Goal: Transaction & Acquisition: Book appointment/travel/reservation

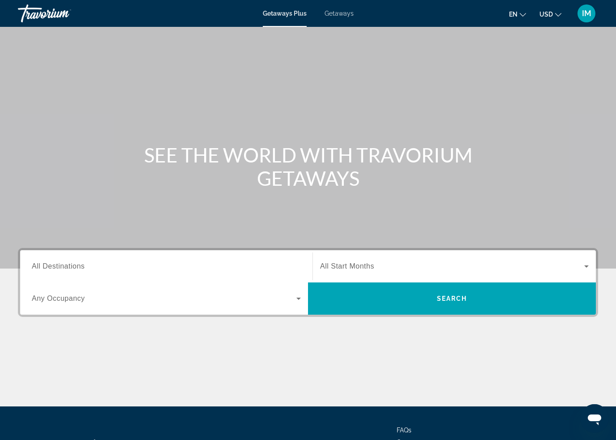
click at [345, 10] on span "Getaways" at bounding box center [339, 13] width 29 height 7
click at [55, 264] on span "All Destinations" at bounding box center [58, 266] width 53 height 8
click at [55, 264] on input "Destination All Destinations" at bounding box center [166, 267] width 269 height 11
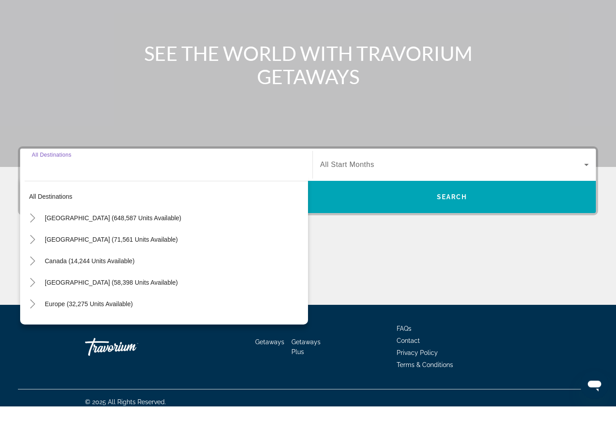
scroll to position [76, 0]
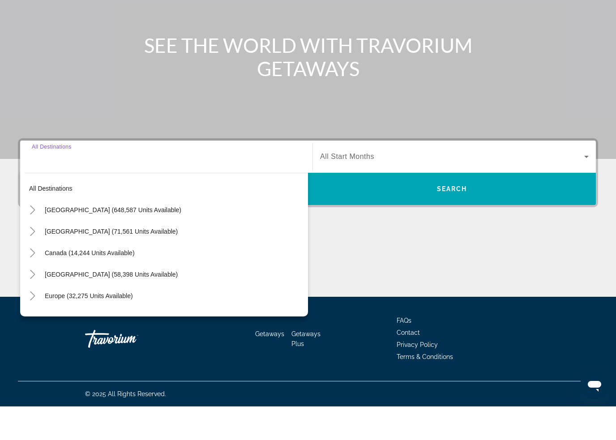
click at [30, 261] on icon "Toggle Mexico (71,561 units available)" at bounding box center [32, 265] width 9 height 9
click at [47, 326] on span "Cancun, Cozumel, Riviera Maya (32,929 units available)" at bounding box center [151, 329] width 227 height 7
type input "**********"
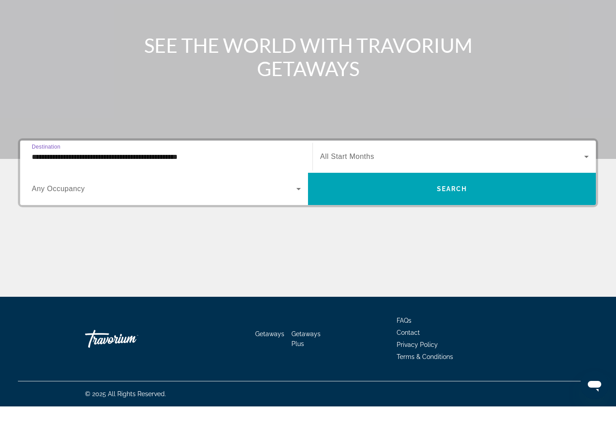
click at [455, 212] on span "Search widget" at bounding box center [452, 222] width 288 height 21
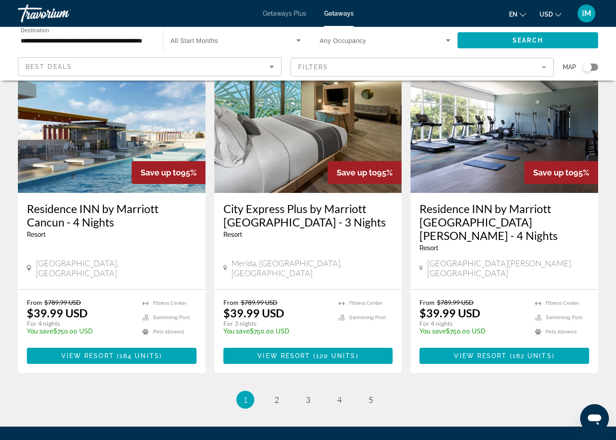
scroll to position [1101, 0]
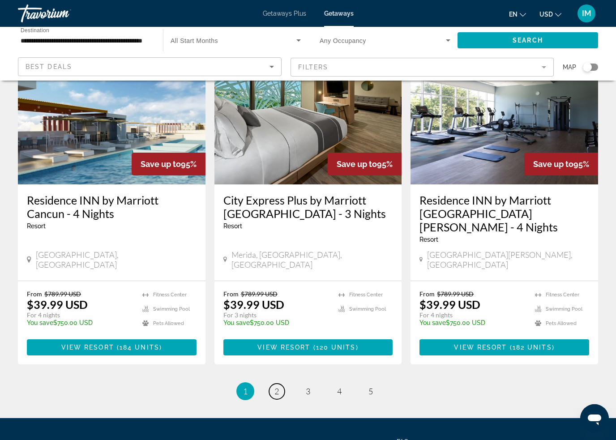
click at [275, 387] on span "2" at bounding box center [277, 392] width 4 height 10
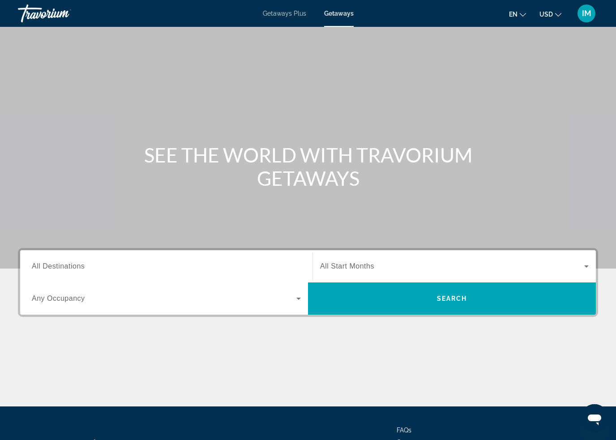
click at [56, 266] on span "All Destinations" at bounding box center [58, 266] width 53 height 8
click at [56, 266] on input "Destination All Destinations" at bounding box center [166, 267] width 269 height 11
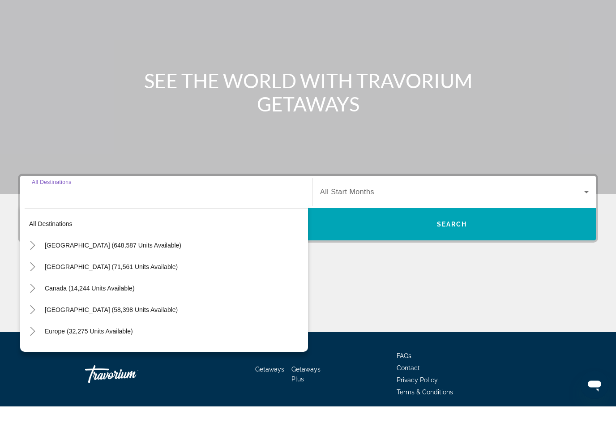
scroll to position [76, 0]
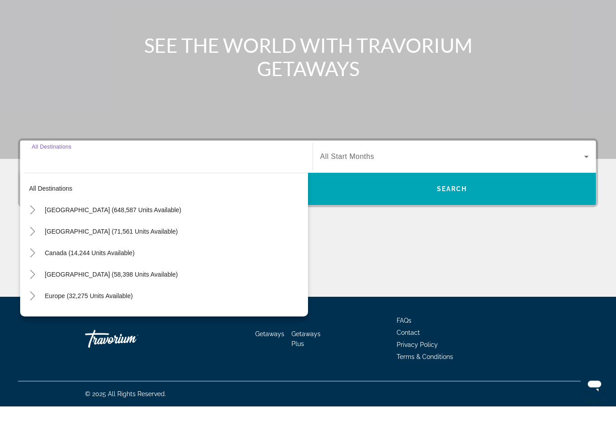
click at [31, 240] on icon "Toggle United States (648,587 units available)" at bounding box center [32, 244] width 9 height 9
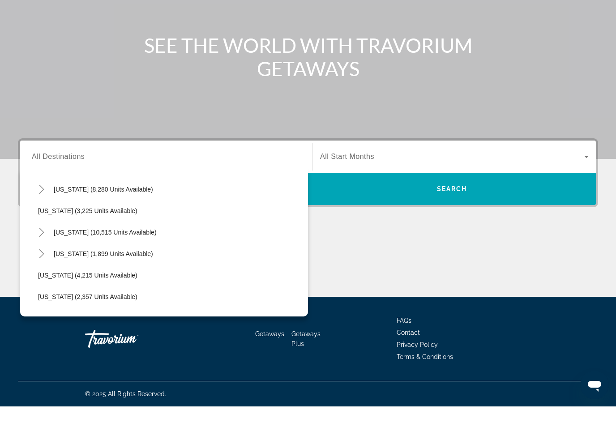
scroll to position [494, 0]
click at [64, 240] on span "[US_STATE] (3,225 units available)" at bounding box center [87, 243] width 99 height 7
type input "**********"
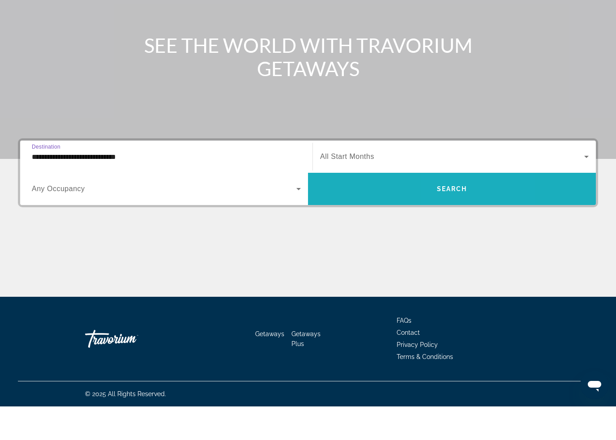
click at [461, 219] on span "Search" at bounding box center [452, 222] width 30 height 7
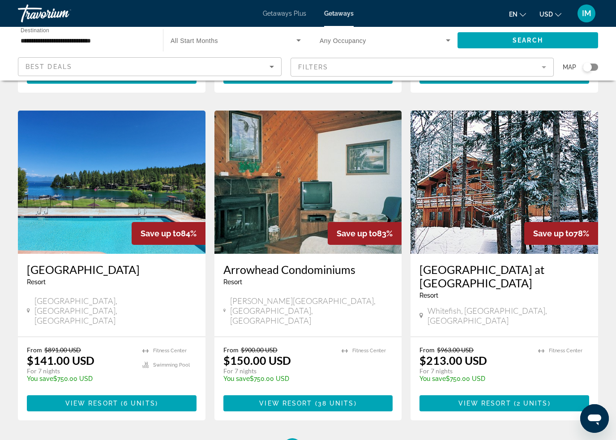
scroll to position [1009, 0]
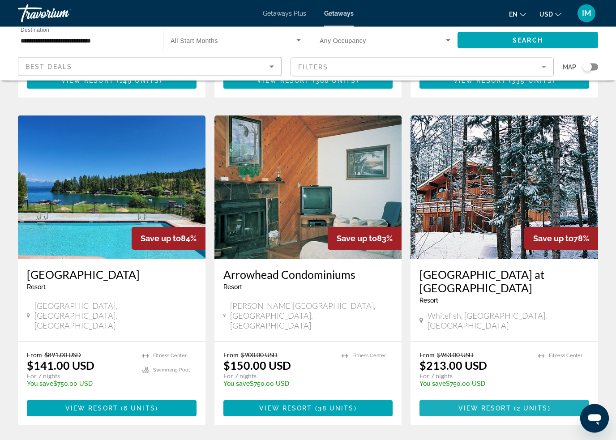
click at [499, 398] on span "Main content" at bounding box center [505, 408] width 170 height 21
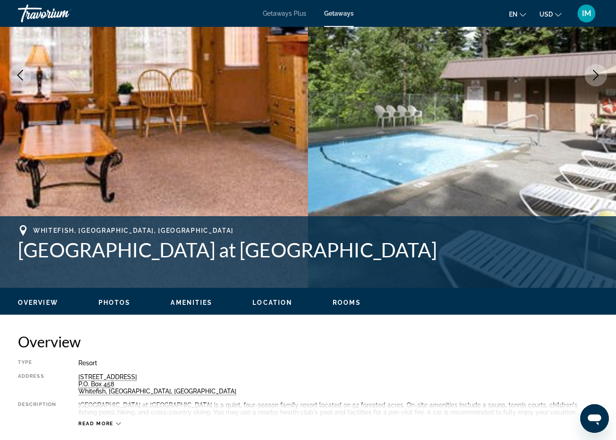
scroll to position [163, 0]
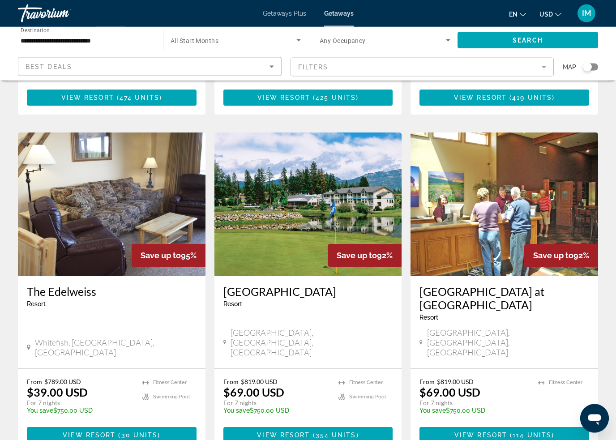
scroll to position [317, 0]
click at [58, 425] on span "Main content" at bounding box center [112, 435] width 170 height 21
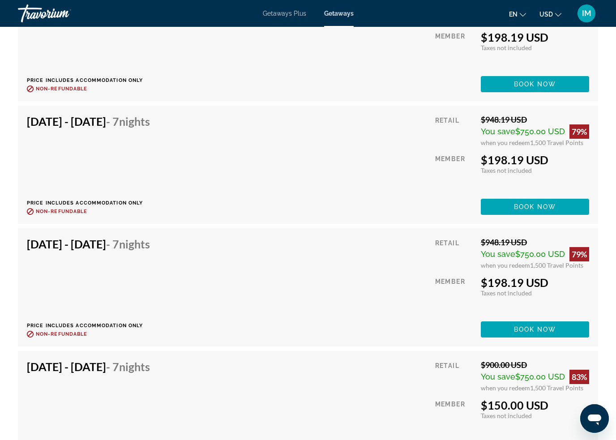
scroll to position [2776, 0]
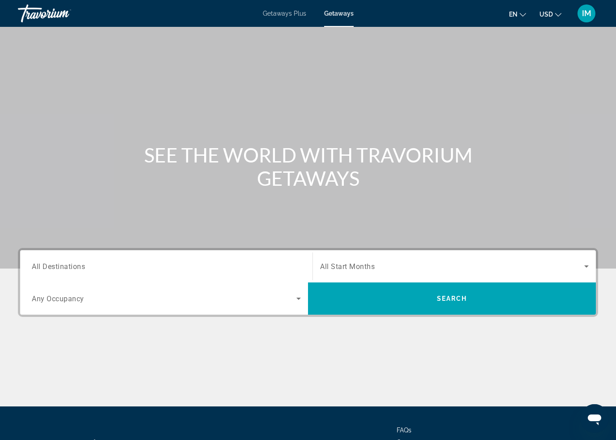
click at [52, 271] on span "All Destinations" at bounding box center [58, 266] width 53 height 9
click at [52, 271] on input "Destination All Destinations" at bounding box center [166, 267] width 269 height 11
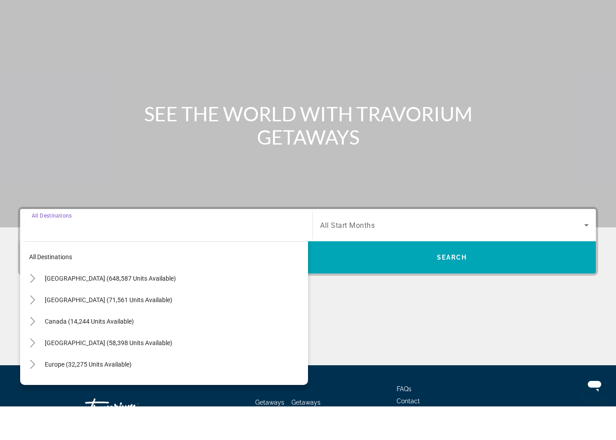
click at [43, 287] on span "All destinations" at bounding box center [50, 290] width 43 height 7
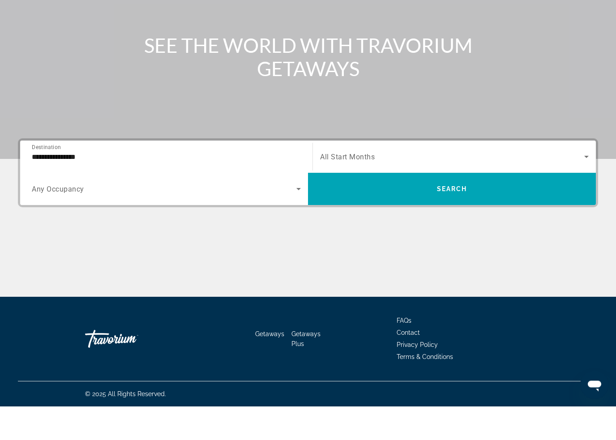
click at [62, 186] on input "**********" at bounding box center [166, 191] width 269 height 11
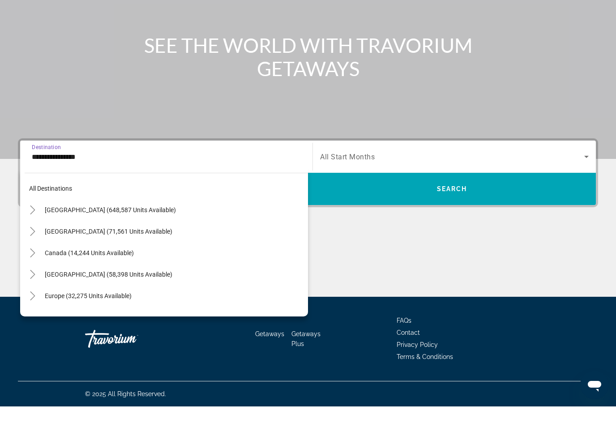
click at [29, 239] on icon "Toggle United States (648,587 units available)" at bounding box center [32, 243] width 9 height 9
click at [41, 304] on icon "Toggle California (85,928 units available)" at bounding box center [41, 308] width 9 height 9
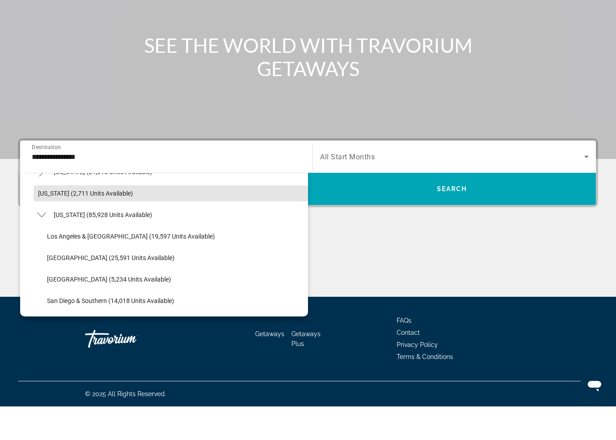
scroll to position [67, 0]
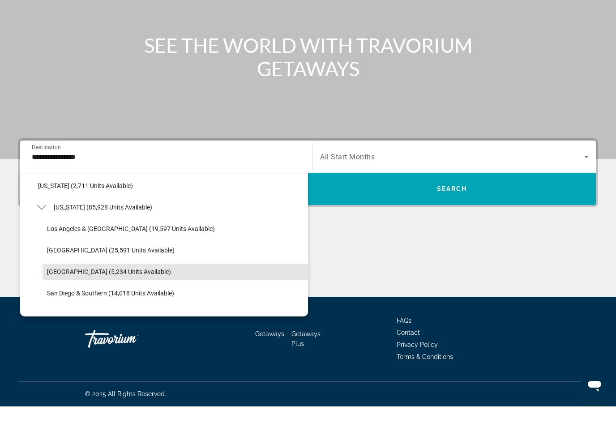
click at [80, 302] on span "[GEOGRAPHIC_DATA] (5,234 units available)" at bounding box center [109, 305] width 124 height 7
type input "**********"
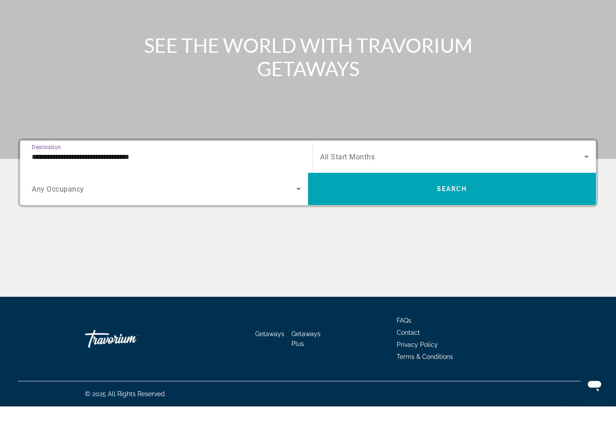
click at [512, 212] on span "Search widget" at bounding box center [452, 222] width 288 height 21
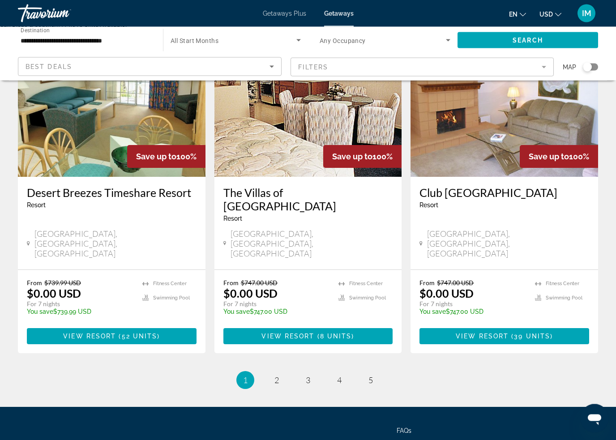
scroll to position [1074, 0]
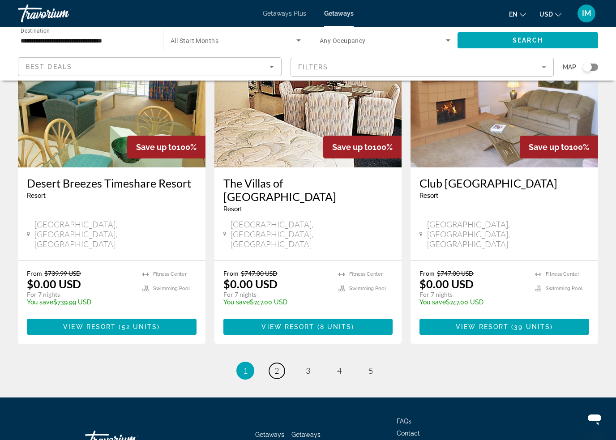
click at [278, 366] on span "2" at bounding box center [277, 371] width 4 height 10
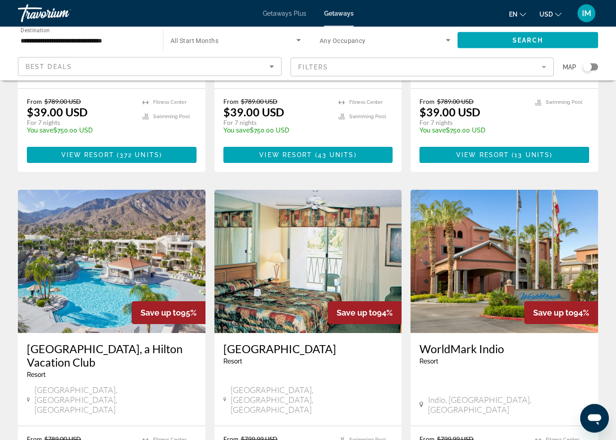
scroll to position [936, 0]
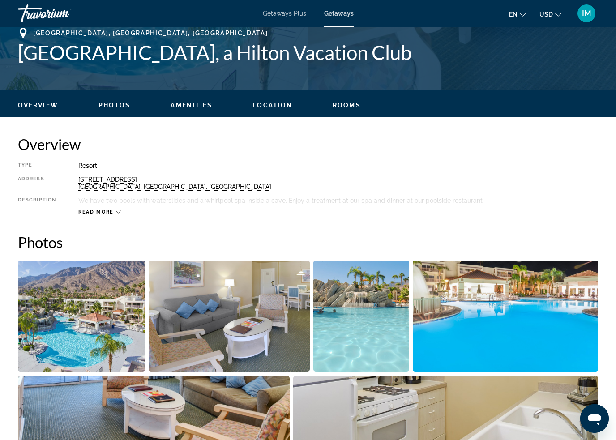
scroll to position [314, 0]
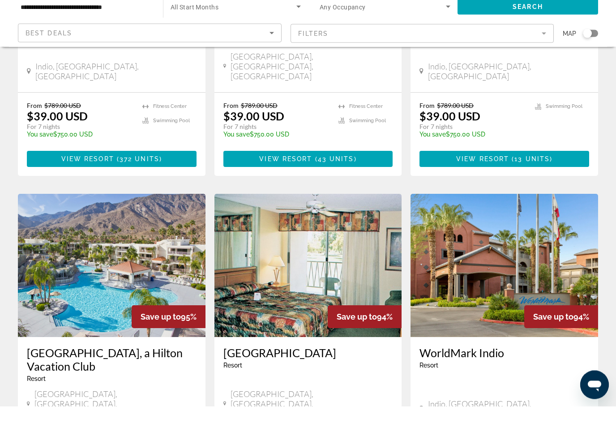
scroll to position [898, 0]
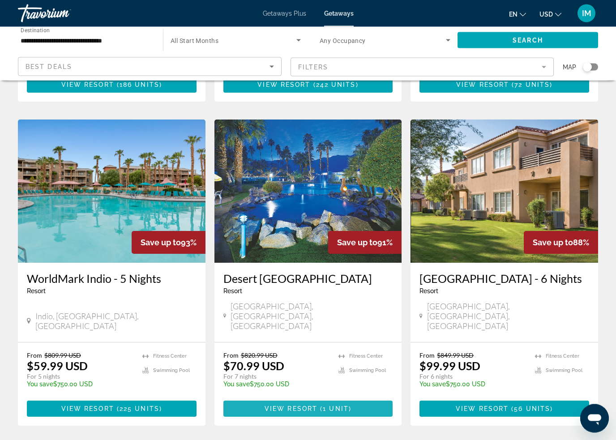
scroll to position [330, 0]
click at [332, 405] on span "1 unit" at bounding box center [336, 408] width 26 height 7
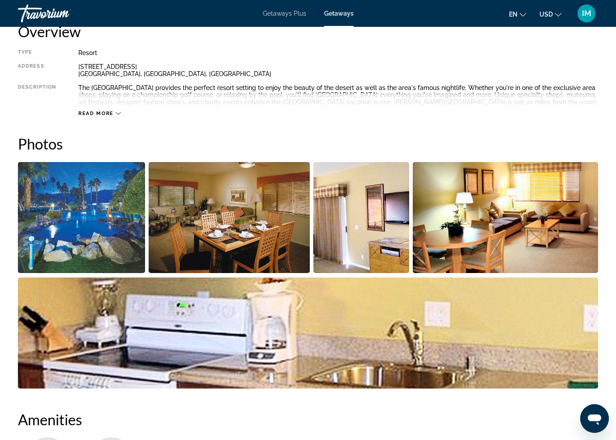
scroll to position [448, 0]
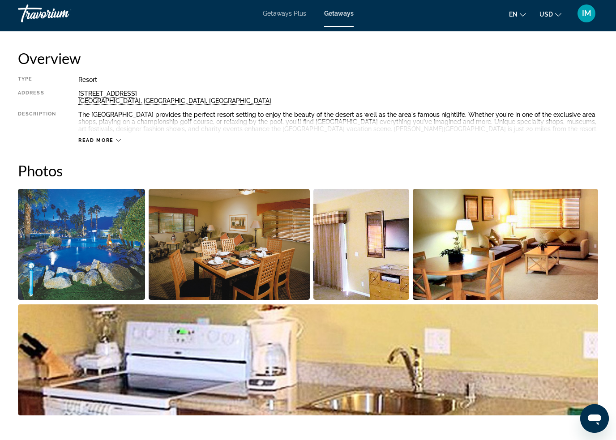
click at [79, 257] on img "Open full-screen image slider" at bounding box center [81, 244] width 127 height 111
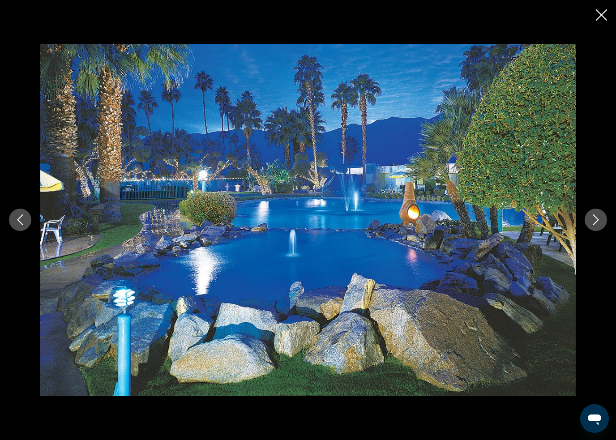
click at [595, 223] on icon "Next image" at bounding box center [596, 220] width 6 height 11
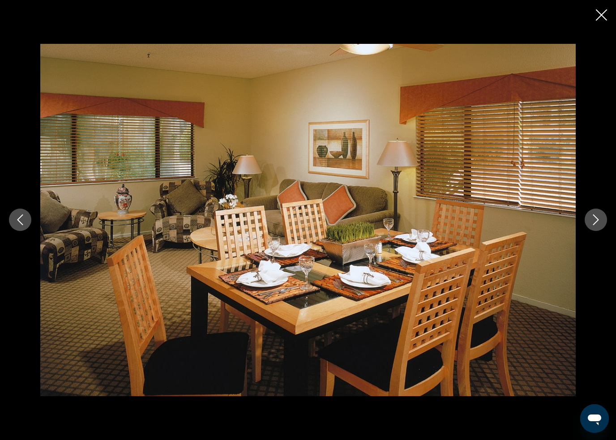
click at [595, 225] on icon "Next image" at bounding box center [596, 220] width 11 height 11
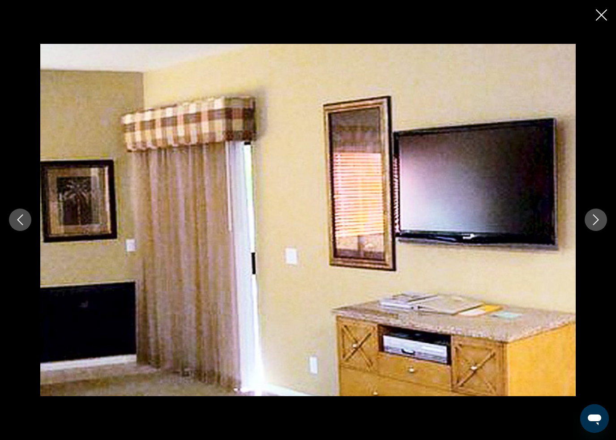
click at [589, 226] on button "Next image" at bounding box center [596, 220] width 22 height 22
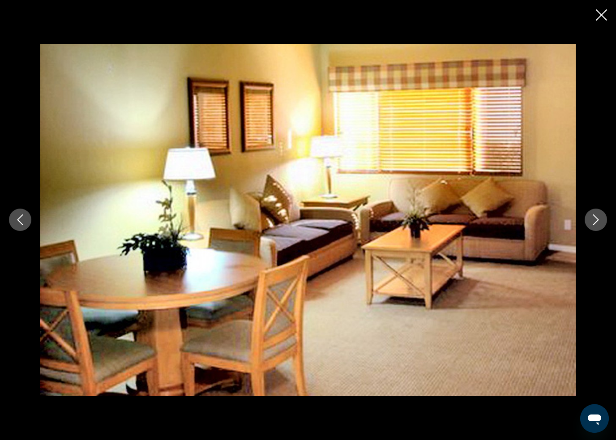
click at [591, 222] on icon "Next image" at bounding box center [596, 220] width 11 height 11
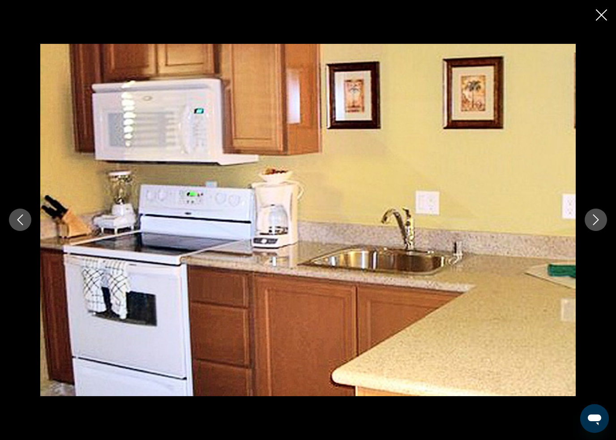
click at [590, 221] on button "Next image" at bounding box center [596, 220] width 22 height 22
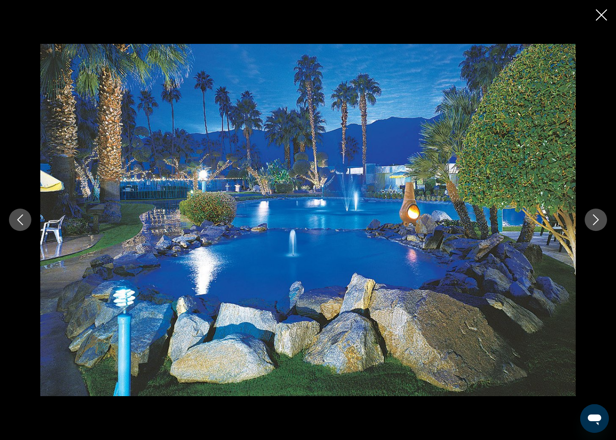
click at [597, 16] on icon "Close slideshow" at bounding box center [601, 14] width 11 height 11
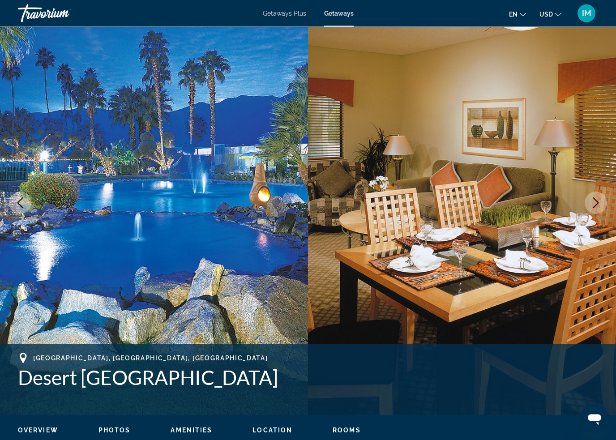
scroll to position [0, 0]
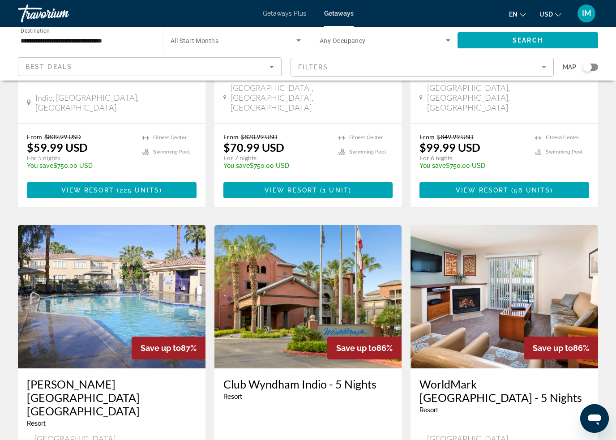
scroll to position [548, 0]
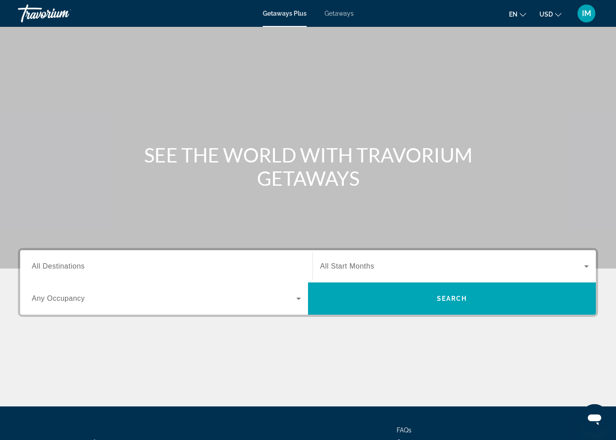
click at [337, 17] on span "Getaways" at bounding box center [339, 13] width 29 height 7
click at [49, 268] on span "All Destinations" at bounding box center [58, 266] width 53 height 8
click at [49, 268] on input "Destination All Destinations" at bounding box center [166, 267] width 269 height 11
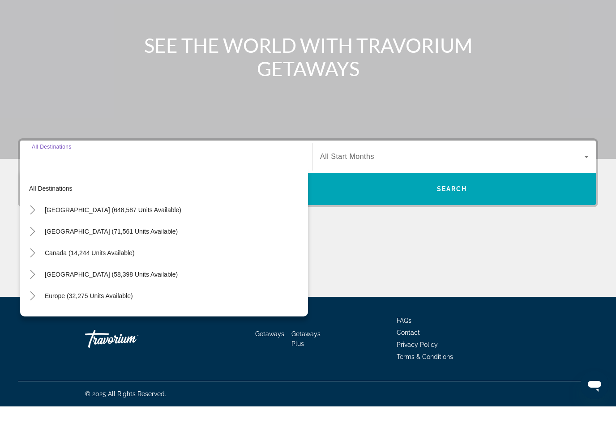
click at [31, 239] on icon "Toggle United States (648,587 units available)" at bounding box center [32, 243] width 9 height 9
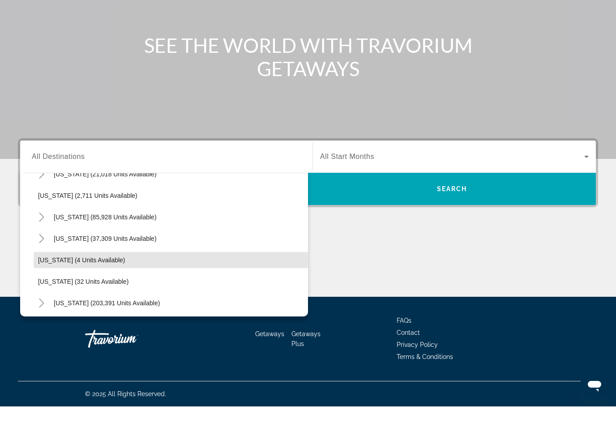
scroll to position [52, 0]
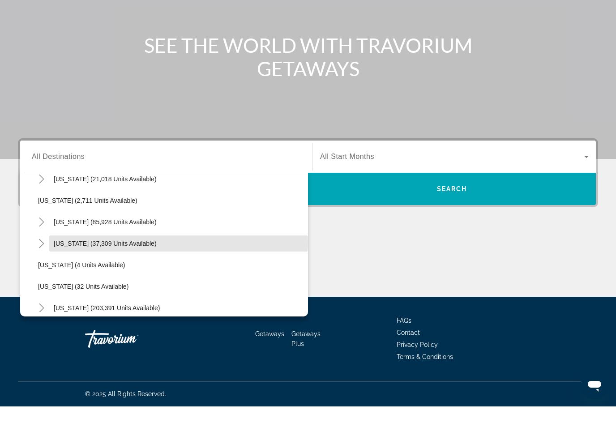
click at [64, 274] on span "[US_STATE] (37,309 units available)" at bounding box center [105, 277] width 103 height 7
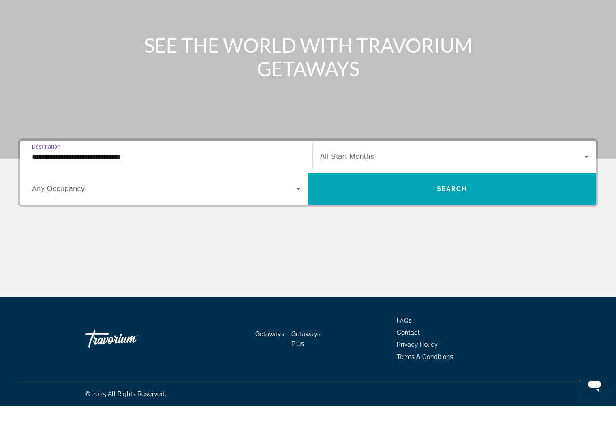
click at [52, 185] on input "**********" at bounding box center [166, 190] width 269 height 11
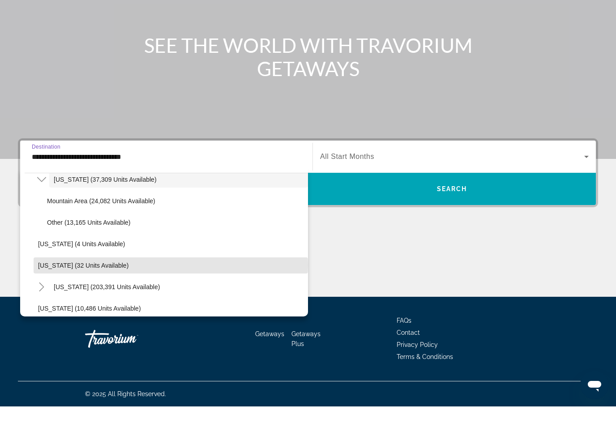
scroll to position [84, 0]
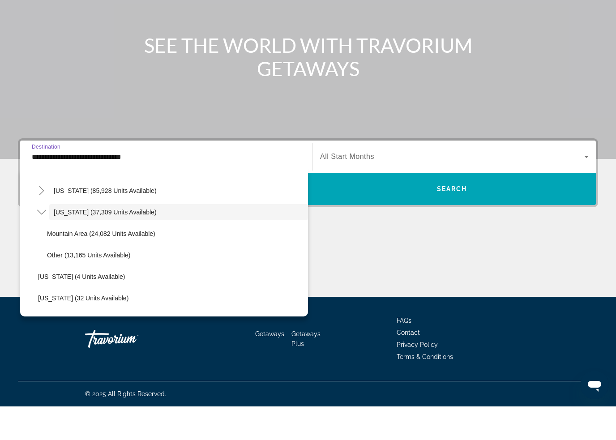
click at [40, 241] on icon "Toggle Colorado (37,309 units available)" at bounding box center [41, 245] width 9 height 9
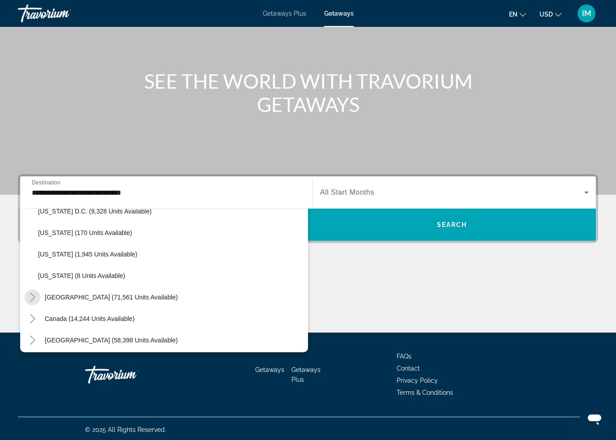
scroll to position [937, 0]
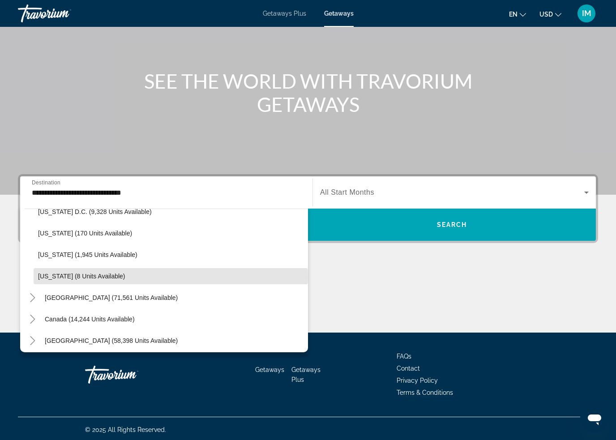
click at [53, 277] on span "[US_STATE] (8 units available)" at bounding box center [81, 276] width 87 height 7
type input "**********"
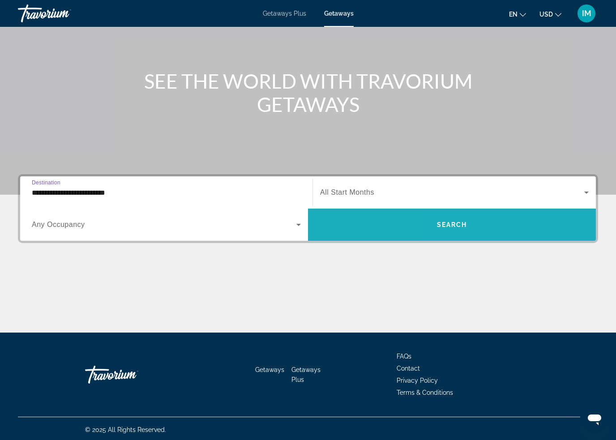
click at [536, 228] on span "Search widget" at bounding box center [452, 224] width 288 height 21
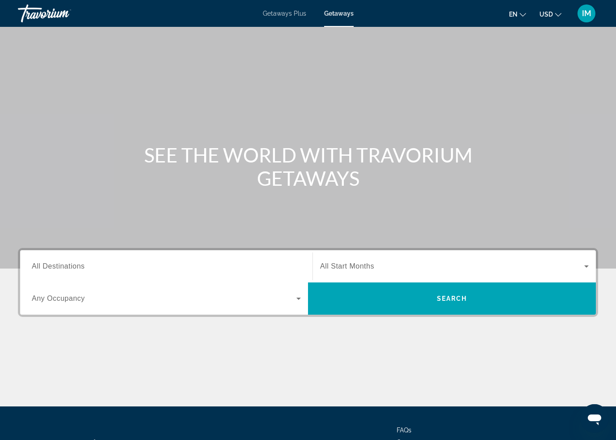
click at [64, 268] on span "All Destinations" at bounding box center [58, 266] width 53 height 8
click at [64, 268] on input "Destination All Destinations" at bounding box center [166, 267] width 269 height 11
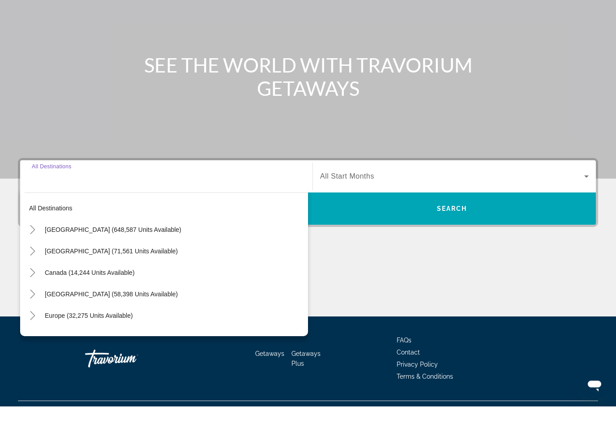
scroll to position [76, 0]
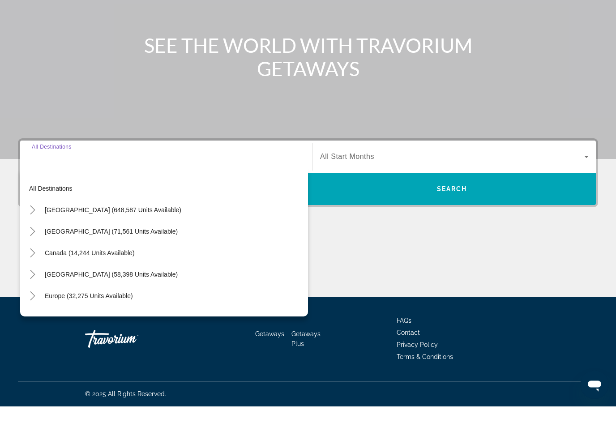
click at [31, 240] on icon "Toggle United States (648,587 units available)" at bounding box center [32, 244] width 9 height 9
click at [22, 232] on div "All destinations [GEOGRAPHIC_DATA] (648,587 units available) [US_STATE] (21,018…" at bounding box center [164, 276] width 288 height 148
click at [74, 254] on span "Search widget" at bounding box center [178, 264] width 259 height 21
type input "**********"
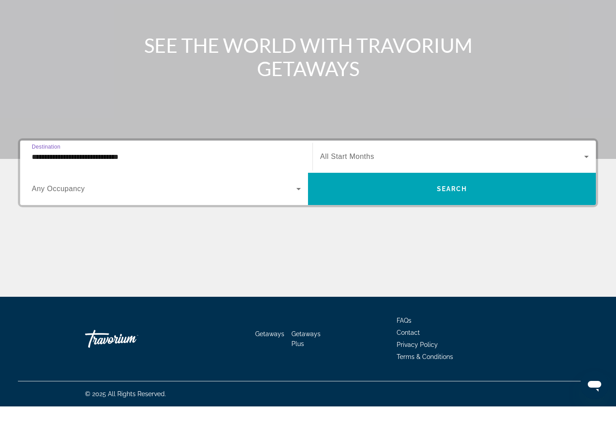
click at [538, 212] on span "Search widget" at bounding box center [452, 222] width 288 height 21
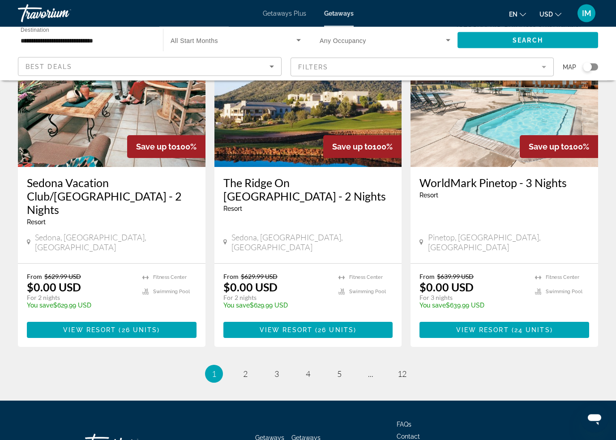
scroll to position [1074, 0]
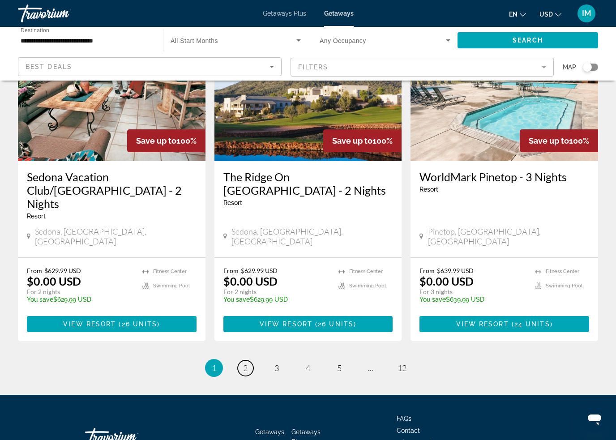
click at [247, 363] on span "2" at bounding box center [245, 368] width 4 height 10
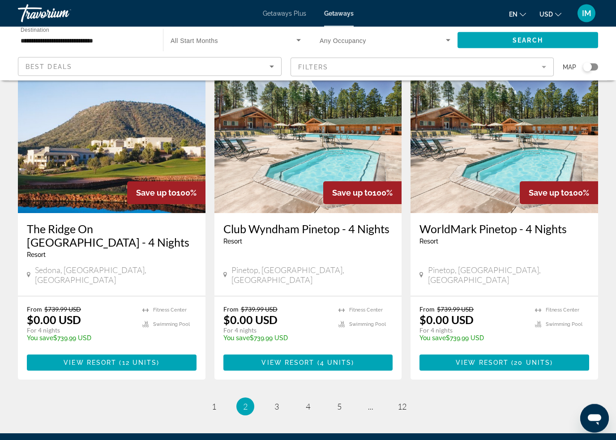
scroll to position [1083, 0]
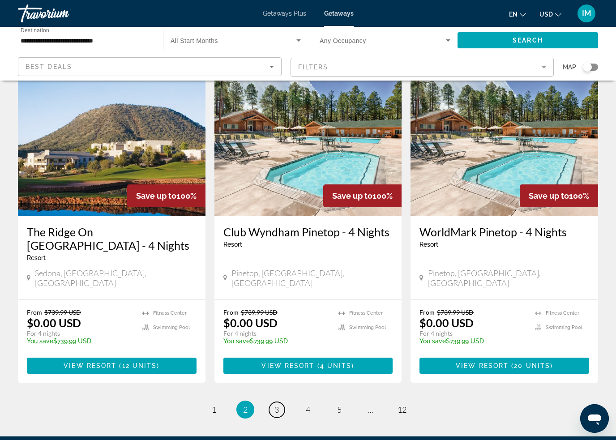
click at [278, 405] on span "3" at bounding box center [277, 410] width 4 height 10
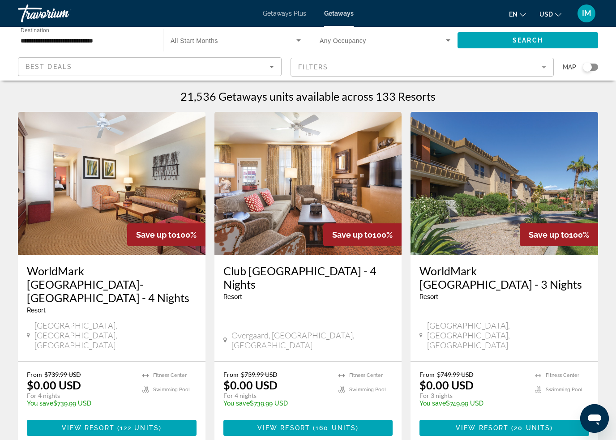
click at [30, 261] on div "WorldMark [GEOGRAPHIC_DATA]-[GEOGRAPHIC_DATA] - 4 Nights Resort - This is an ad…" at bounding box center [112, 308] width 188 height 106
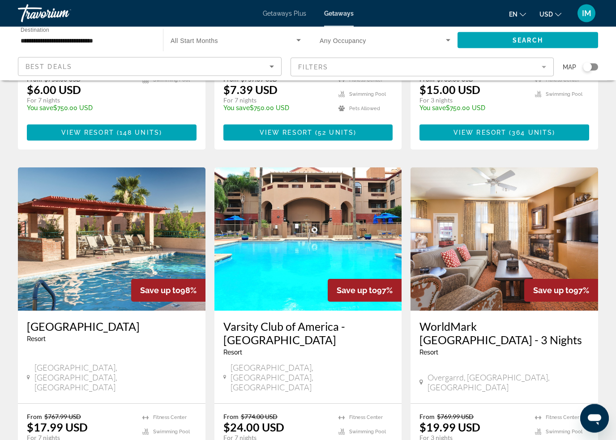
scroll to position [965, 0]
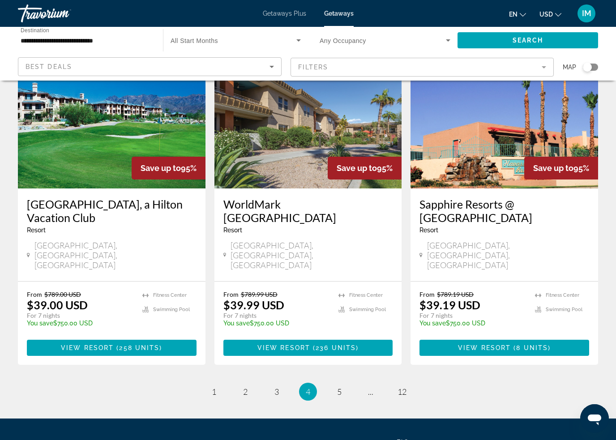
scroll to position [1081, 0]
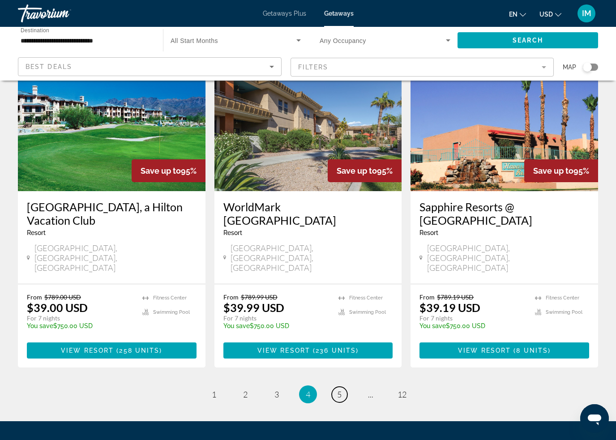
click at [340, 390] on span "5" at bounding box center [339, 395] width 4 height 10
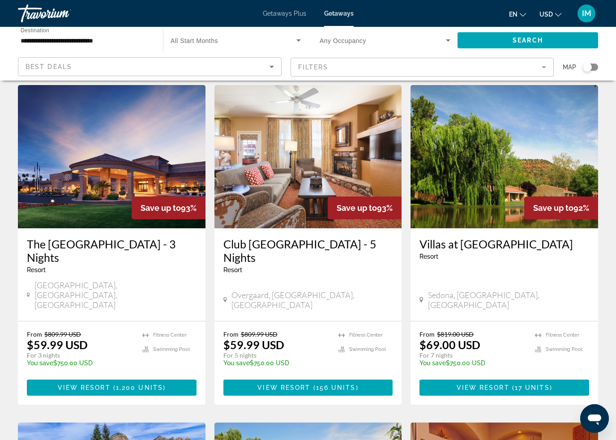
scroll to position [353, 0]
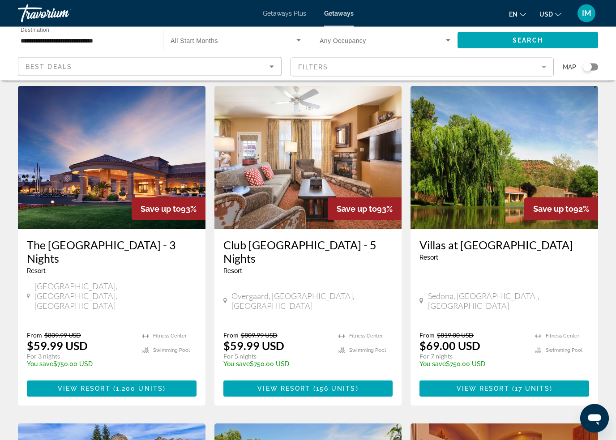
click at [528, 386] on span "17 units" at bounding box center [532, 389] width 35 height 7
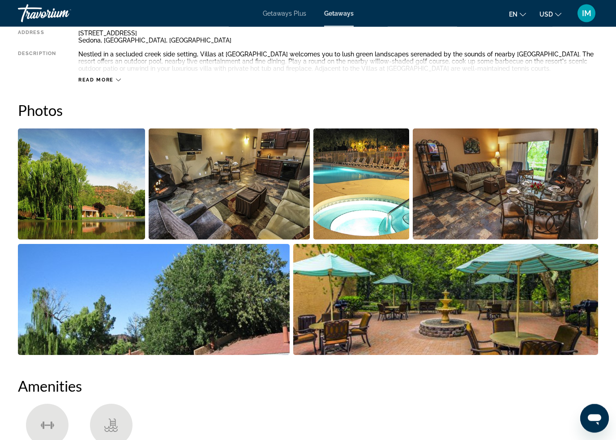
scroll to position [508, 0]
click at [60, 212] on img "Open full-screen image slider" at bounding box center [81, 184] width 127 height 111
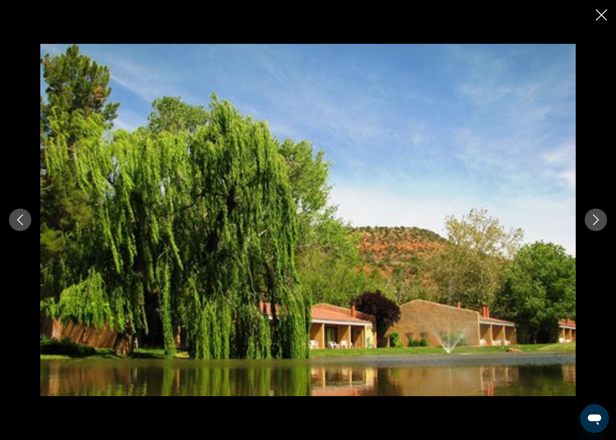
click at [598, 223] on icon "Next image" at bounding box center [596, 220] width 11 height 11
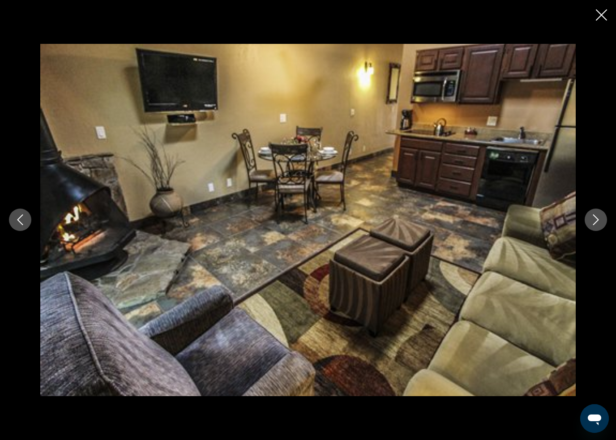
click at [588, 229] on button "Next image" at bounding box center [596, 220] width 22 height 22
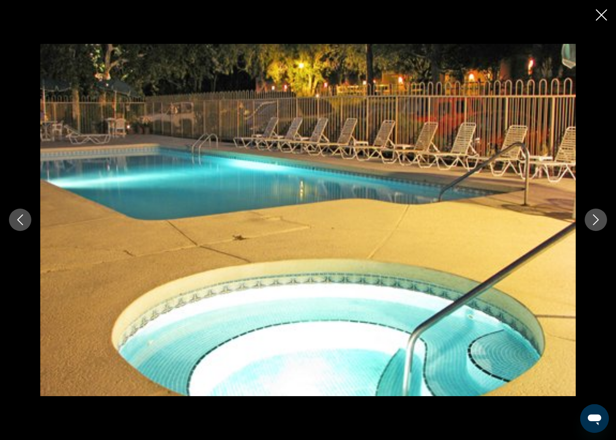
click at [592, 220] on icon "Next image" at bounding box center [596, 220] width 11 height 11
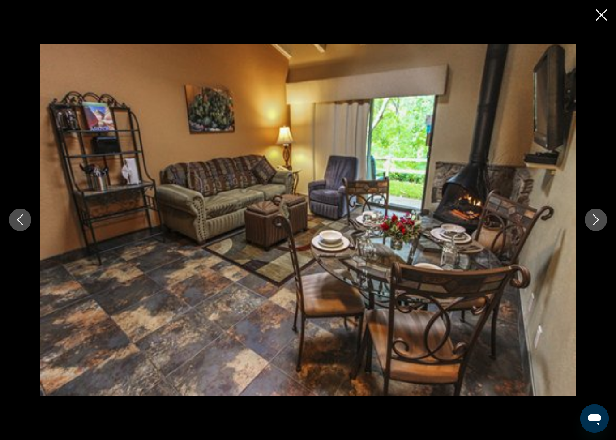
click at [589, 218] on button "Next image" at bounding box center [596, 220] width 22 height 22
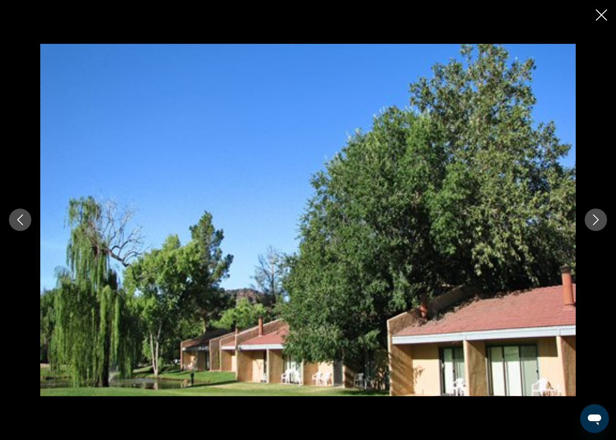
click at [591, 223] on icon "Next image" at bounding box center [596, 220] width 11 height 11
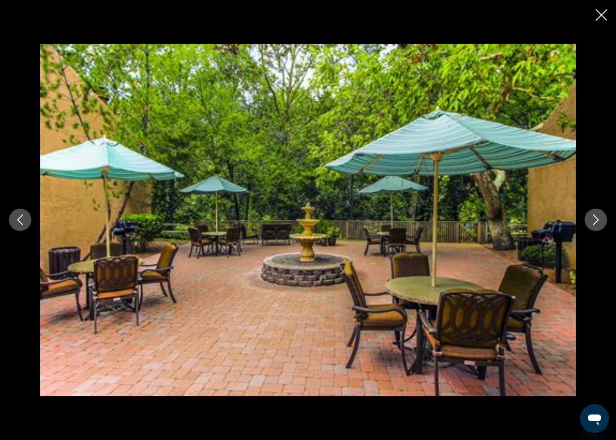
click at [592, 223] on icon "Next image" at bounding box center [596, 220] width 11 height 11
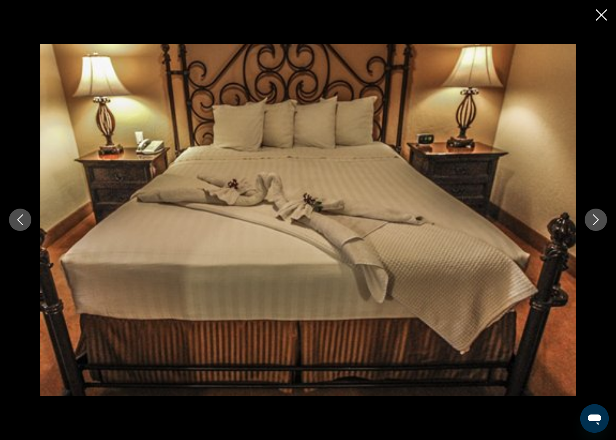
click at [586, 224] on button "Next image" at bounding box center [596, 220] width 22 height 22
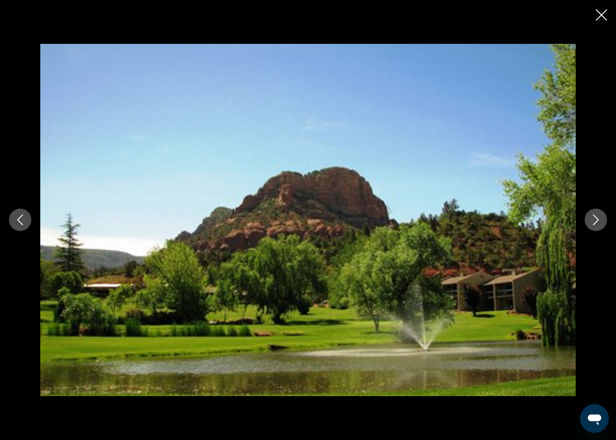
click at [583, 218] on div "prev next" at bounding box center [308, 220] width 616 height 352
click at [591, 221] on icon "Next image" at bounding box center [596, 220] width 11 height 11
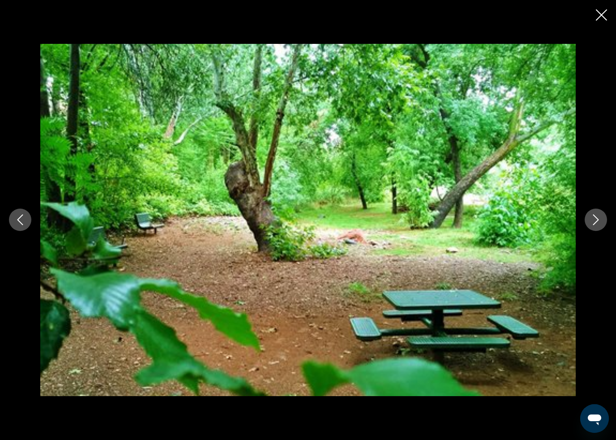
click at [593, 219] on icon "Next image" at bounding box center [596, 220] width 11 height 11
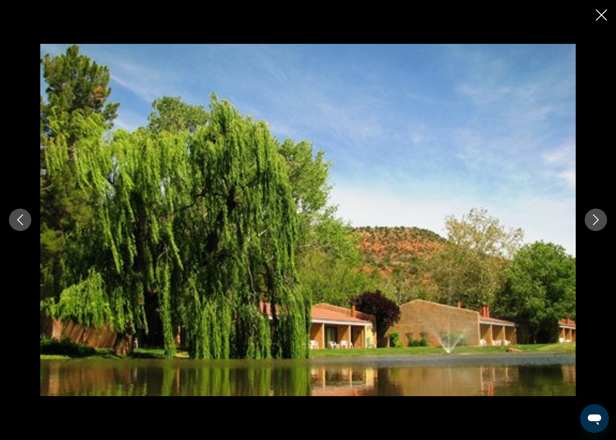
click at [593, 215] on button "Next image" at bounding box center [596, 220] width 22 height 22
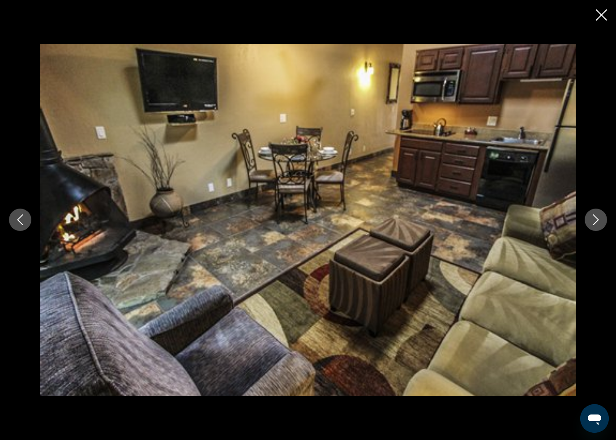
click at [594, 215] on button "Next image" at bounding box center [596, 220] width 22 height 22
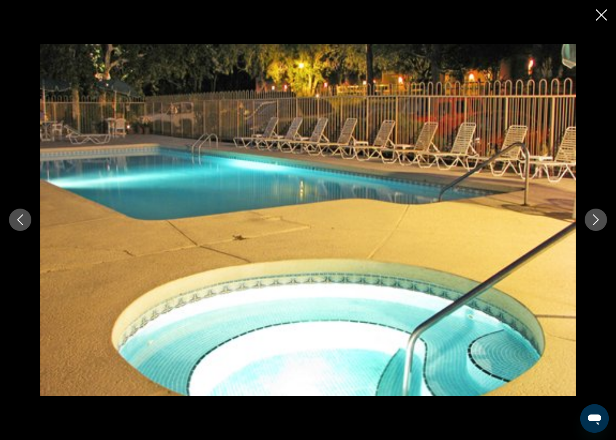
click at [593, 218] on icon "Next image" at bounding box center [596, 220] width 11 height 11
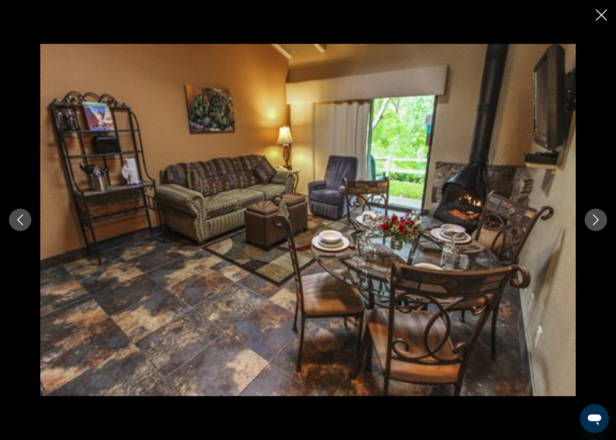
click at [591, 224] on icon "Next image" at bounding box center [596, 220] width 11 height 11
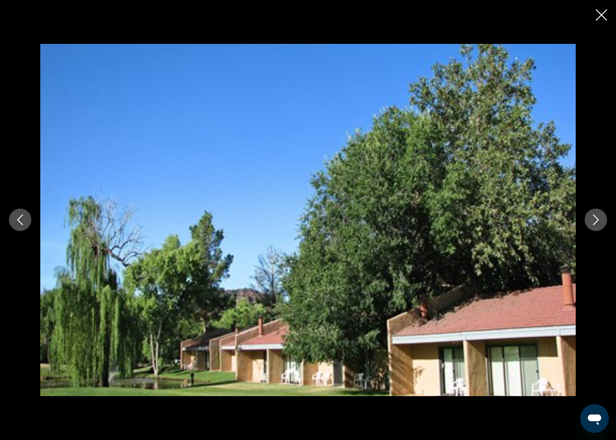
click at [599, 218] on icon "Next image" at bounding box center [596, 220] width 11 height 11
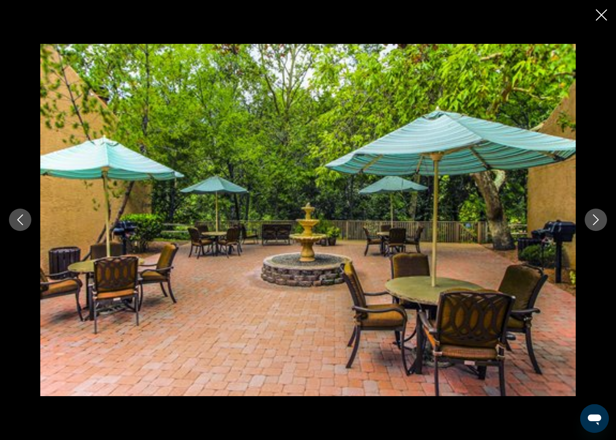
click at [601, 215] on button "Next image" at bounding box center [596, 220] width 22 height 22
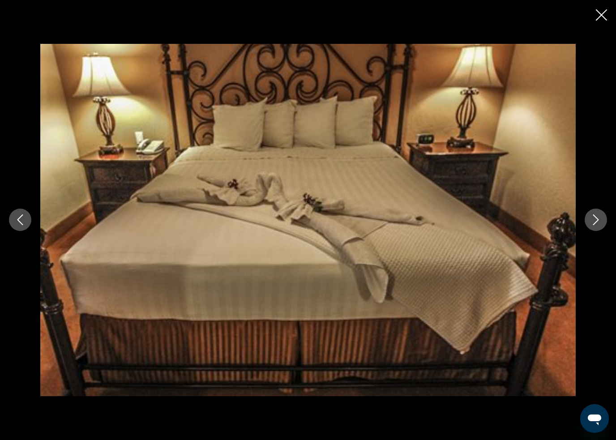
click at [599, 13] on icon "Close slideshow" at bounding box center [601, 14] width 11 height 11
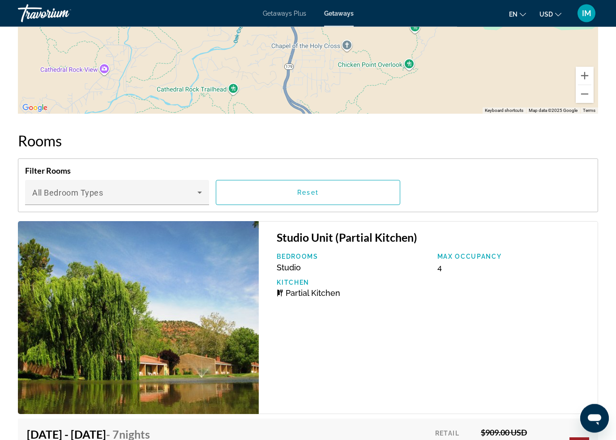
scroll to position [1659, 0]
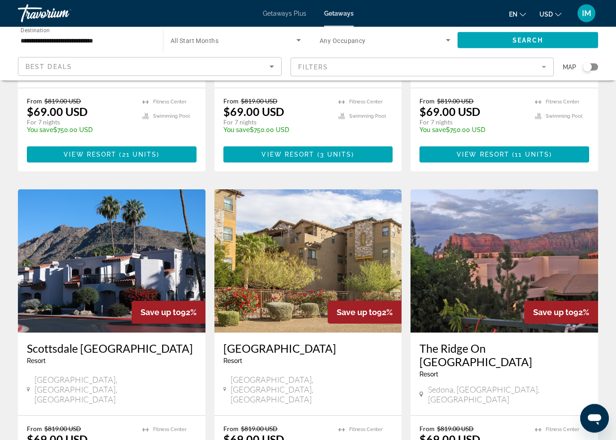
scroll to position [912, 0]
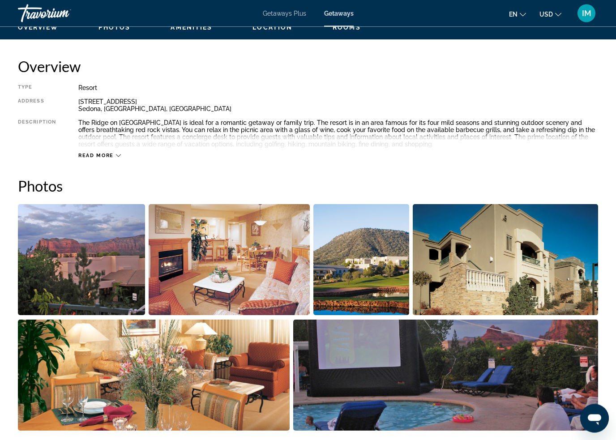
scroll to position [440, 0]
click at [82, 259] on img "Open full-screen image slider" at bounding box center [81, 259] width 127 height 111
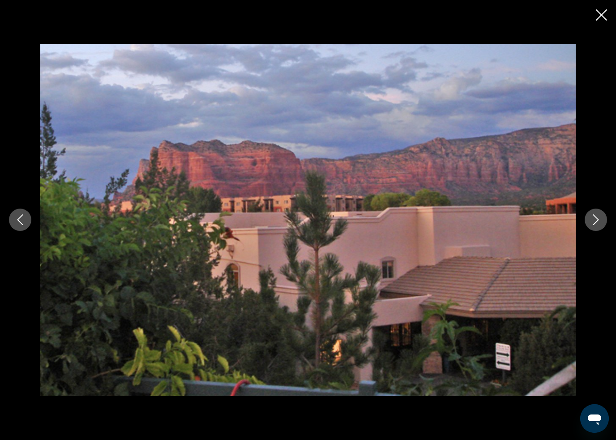
click at [589, 221] on button "Next image" at bounding box center [596, 220] width 22 height 22
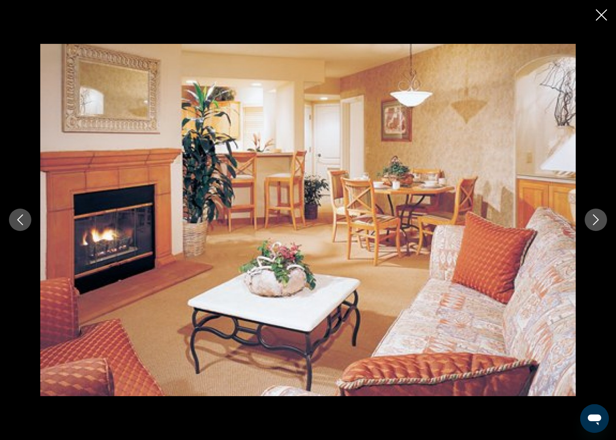
click at [595, 220] on icon "Next image" at bounding box center [596, 220] width 11 height 11
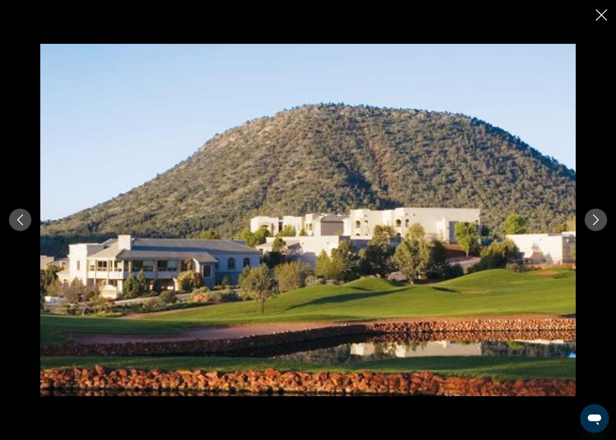
click at [595, 220] on icon "Next image" at bounding box center [596, 220] width 11 height 11
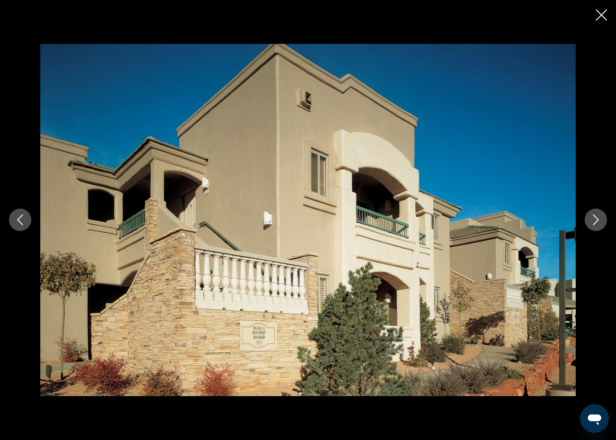
click at [592, 219] on icon "Next image" at bounding box center [596, 220] width 11 height 11
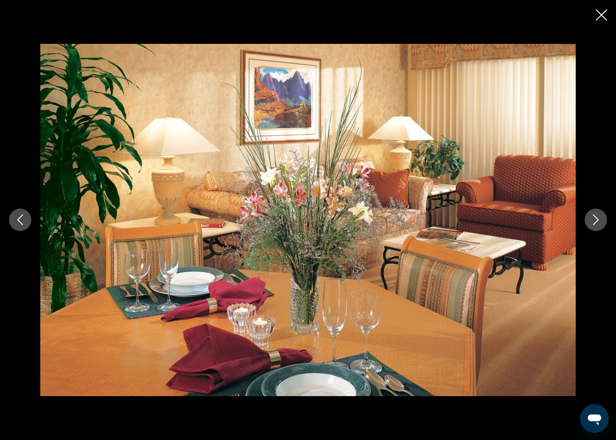
click at [594, 219] on icon "Next image" at bounding box center [596, 220] width 11 height 11
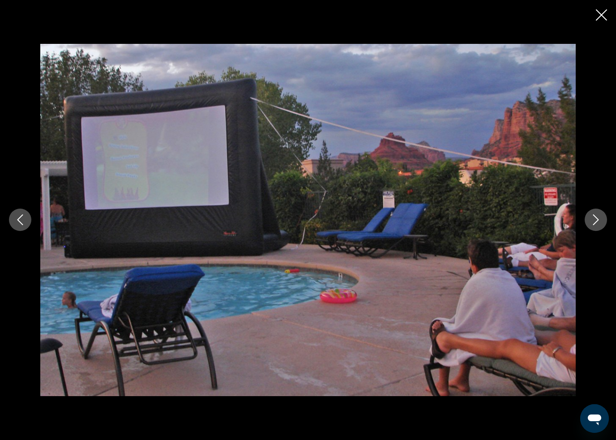
click at [595, 219] on icon "Next image" at bounding box center [596, 220] width 11 height 11
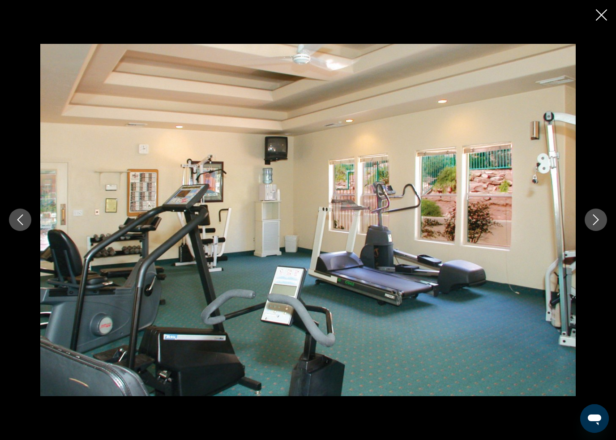
click at [592, 219] on icon "Next image" at bounding box center [596, 220] width 11 height 11
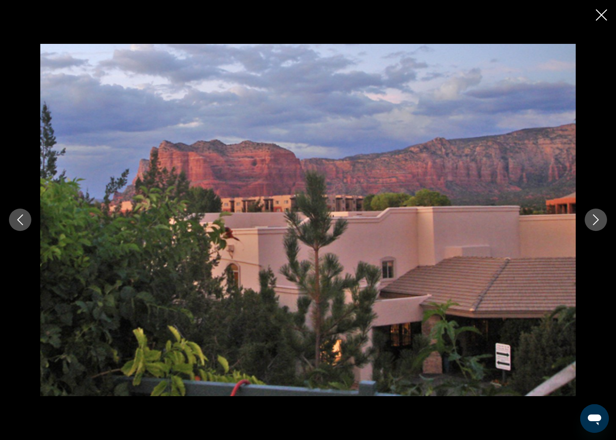
click at [594, 217] on icon "Next image" at bounding box center [596, 220] width 6 height 11
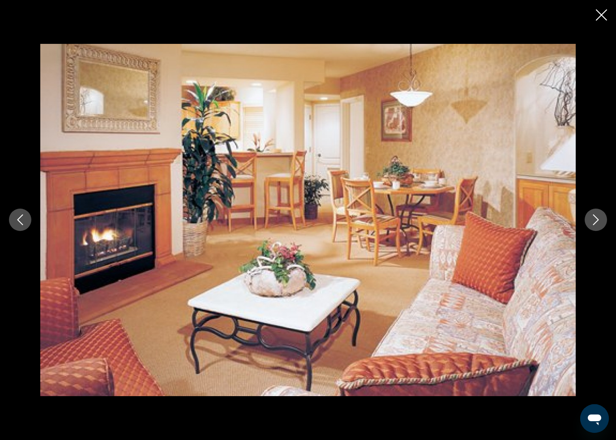
click at [592, 218] on icon "Next image" at bounding box center [596, 220] width 11 height 11
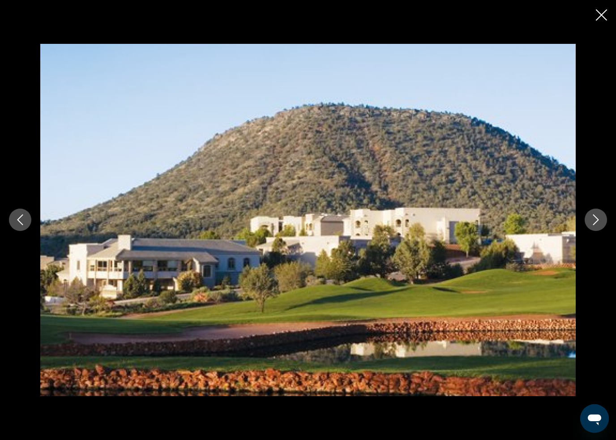
click at [601, 12] on icon "Close slideshow" at bounding box center [601, 14] width 11 height 11
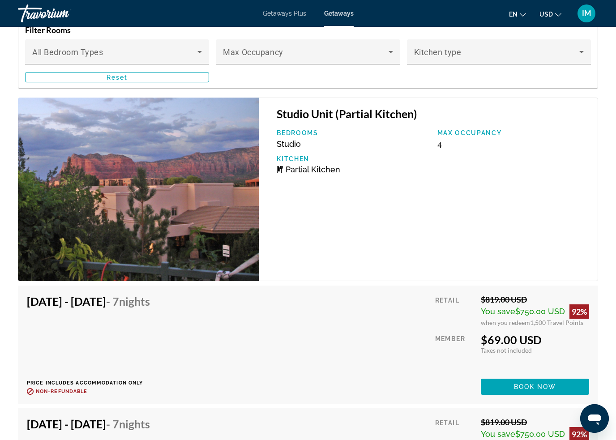
scroll to position [1638, 0]
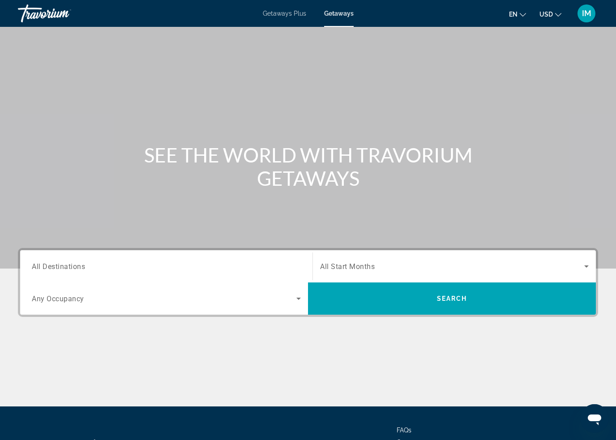
click at [57, 259] on div "Search widget" at bounding box center [166, 267] width 269 height 26
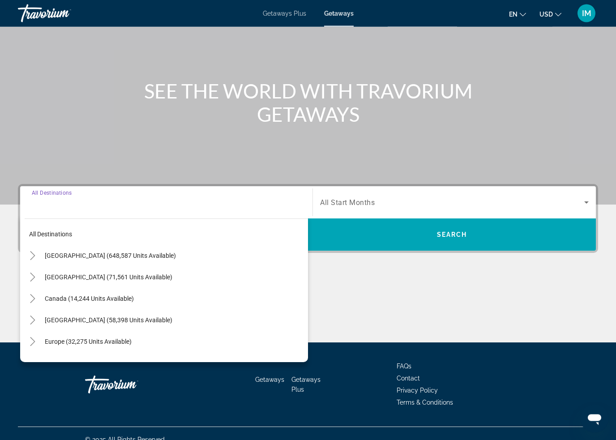
click at [55, 296] on span "Canada (14,244 units available)" at bounding box center [89, 299] width 89 height 7
type input "**********"
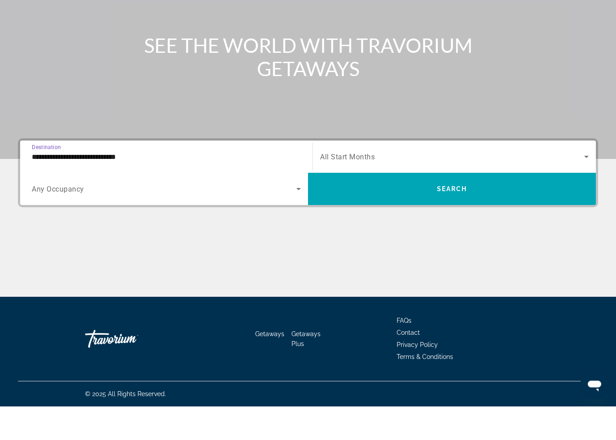
scroll to position [76, 0]
click at [527, 212] on span "Search widget" at bounding box center [452, 222] width 288 height 21
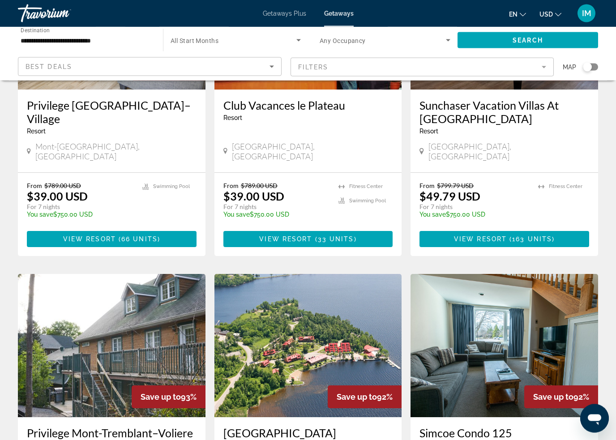
scroll to position [906, 0]
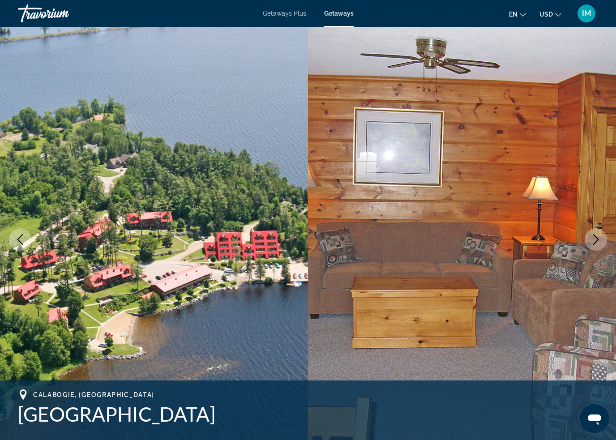
click at [597, 235] on icon "Next image" at bounding box center [596, 239] width 11 height 11
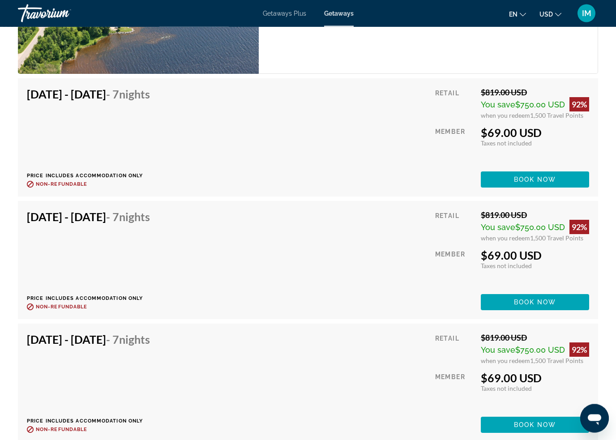
scroll to position [4234, 0]
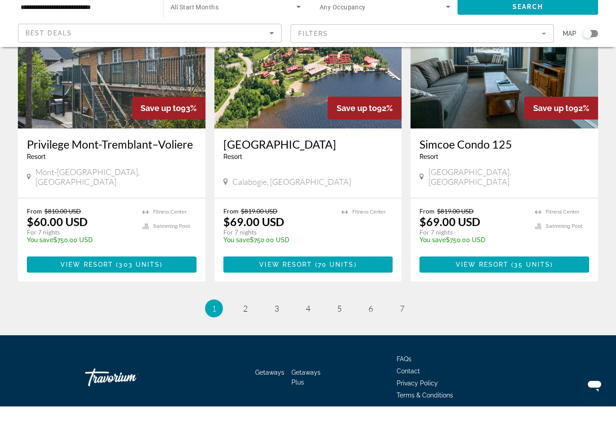
scroll to position [1076, 0]
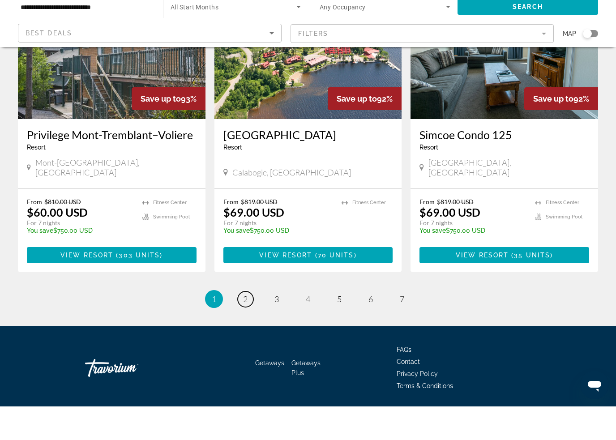
click at [246, 328] on span "2" at bounding box center [245, 333] width 4 height 10
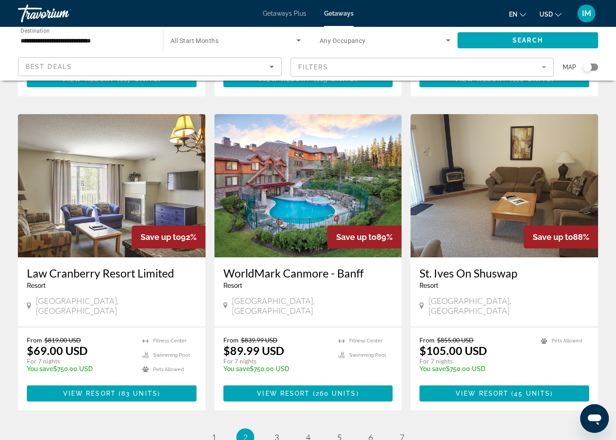
scroll to position [967, 0]
click at [343, 391] on span "260 units" at bounding box center [336, 394] width 41 height 7
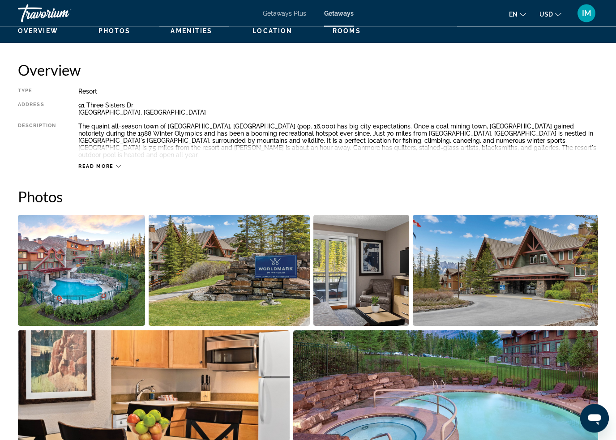
scroll to position [436, 0]
click at [75, 279] on img "Open full-screen image slider" at bounding box center [81, 270] width 127 height 111
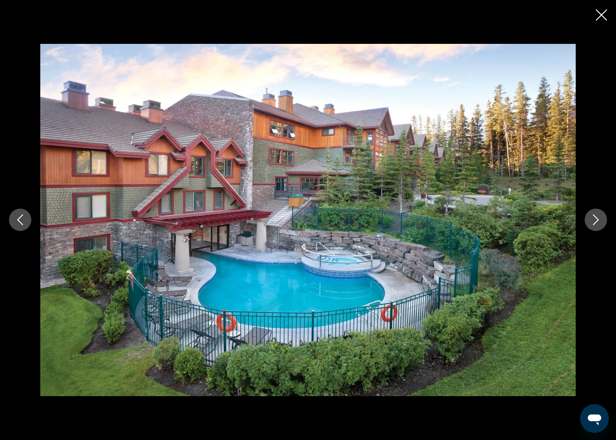
click at [596, 217] on icon "Next image" at bounding box center [596, 220] width 11 height 11
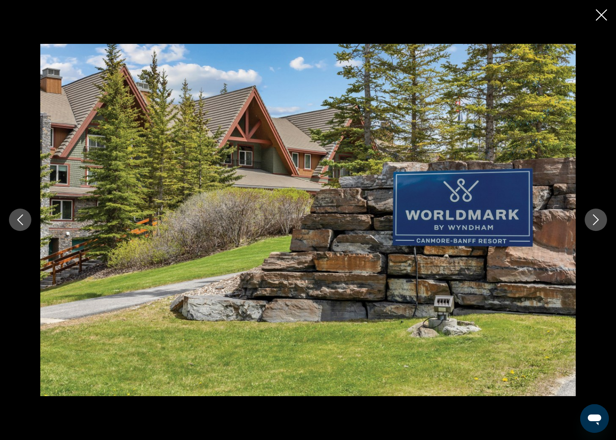
click at [590, 221] on button "Next image" at bounding box center [596, 220] width 22 height 22
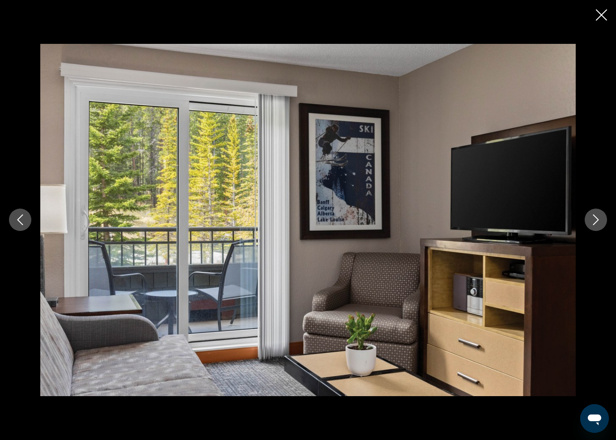
click at [592, 219] on icon "Next image" at bounding box center [596, 220] width 11 height 11
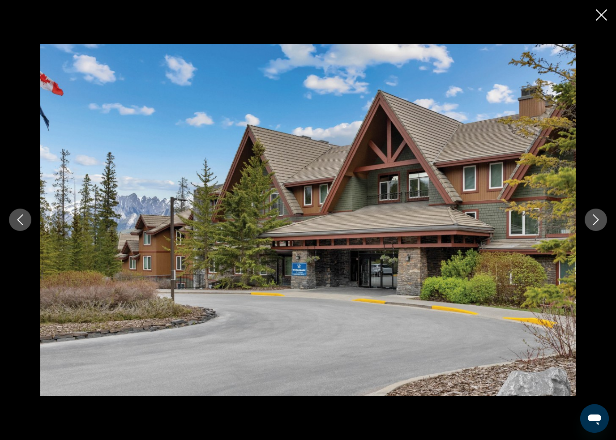
click at [591, 223] on icon "Next image" at bounding box center [596, 220] width 11 height 11
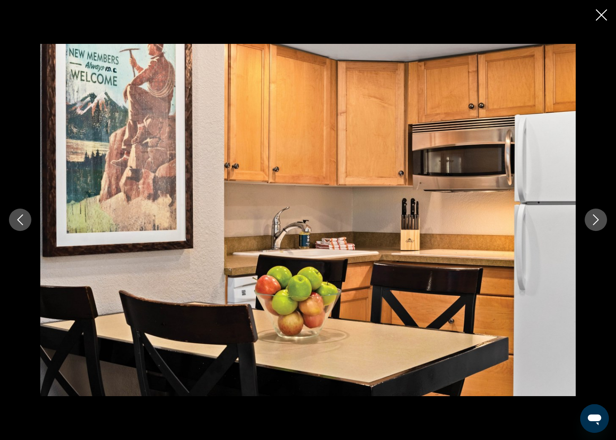
click at [598, 220] on icon "Next image" at bounding box center [596, 220] width 11 height 11
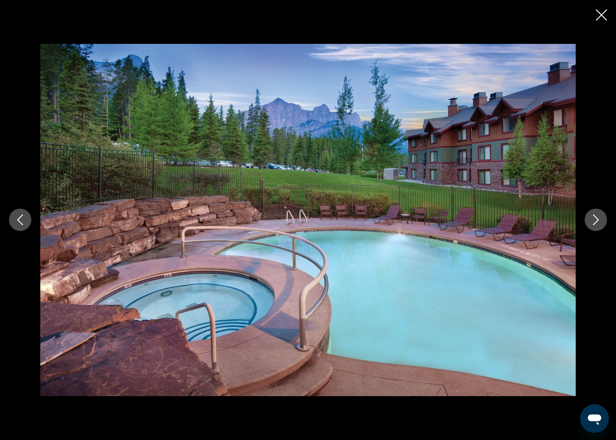
click at [593, 215] on button "Next image" at bounding box center [596, 220] width 22 height 22
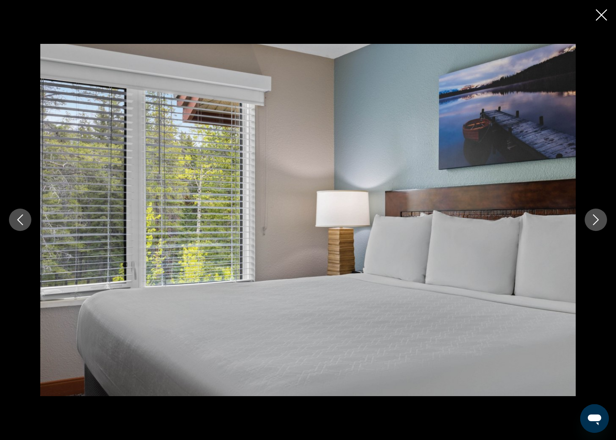
click at [594, 215] on button "Next image" at bounding box center [596, 220] width 22 height 22
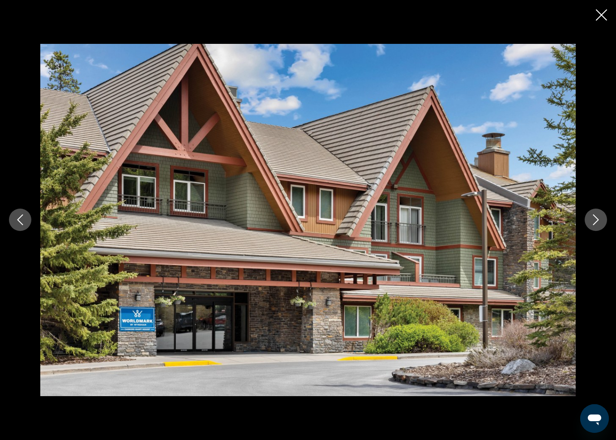
click at [594, 219] on icon "Next image" at bounding box center [596, 220] width 11 height 11
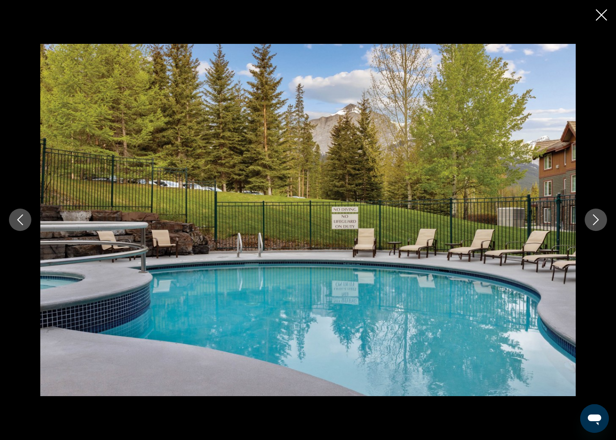
click at [591, 223] on icon "Next image" at bounding box center [596, 220] width 11 height 11
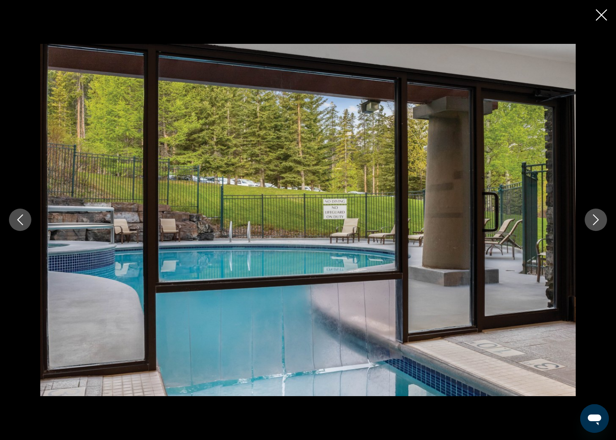
click at [592, 223] on icon "Next image" at bounding box center [596, 220] width 11 height 11
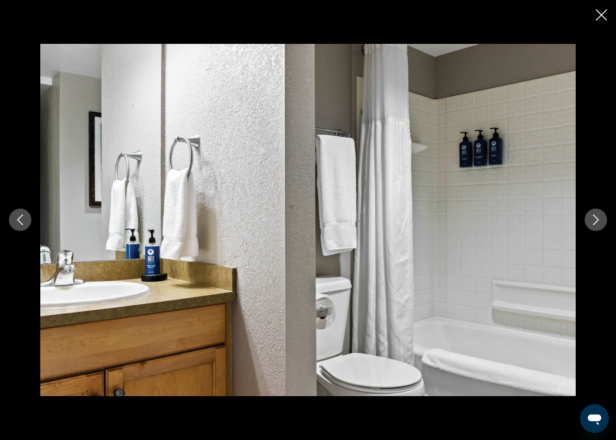
click at [597, 221] on icon "Next image" at bounding box center [596, 220] width 11 height 11
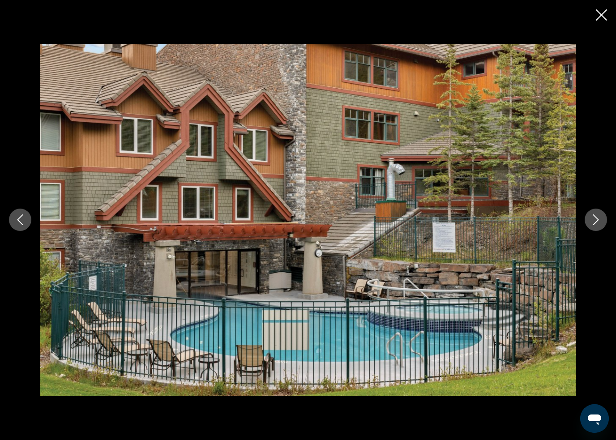
click at [594, 219] on icon "Next image" at bounding box center [596, 220] width 11 height 11
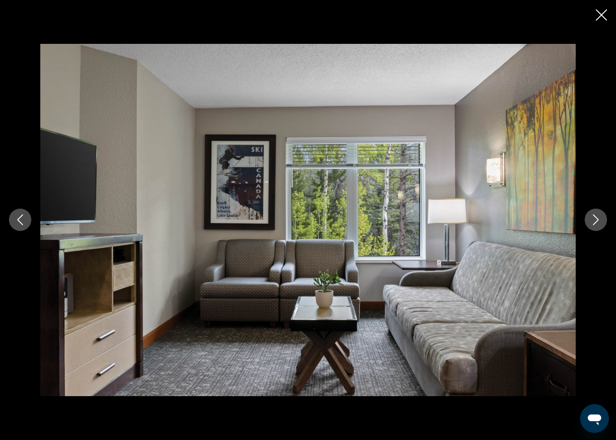
click at [594, 216] on icon "Next image" at bounding box center [596, 220] width 11 height 11
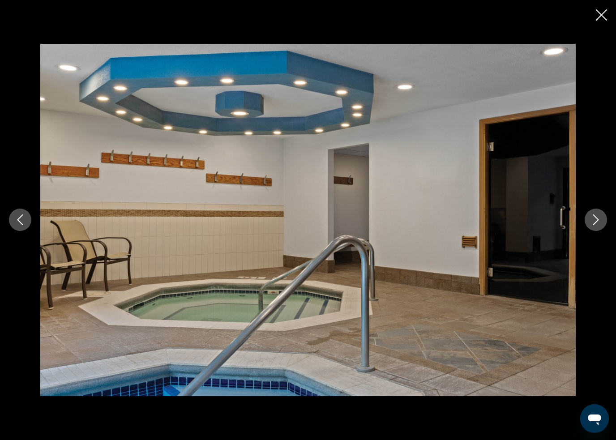
click at [592, 219] on icon "Next image" at bounding box center [596, 220] width 11 height 11
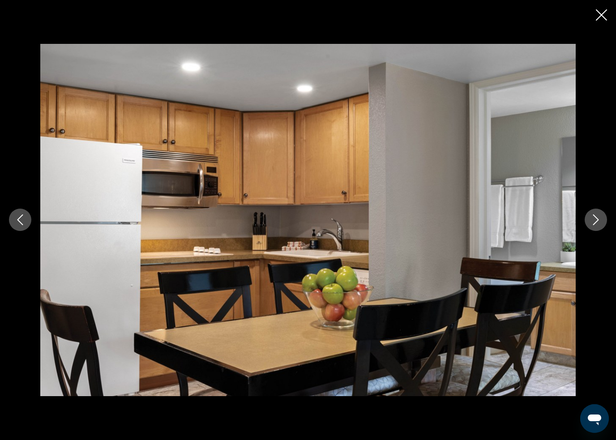
click at [596, 217] on icon "Next image" at bounding box center [596, 220] width 11 height 11
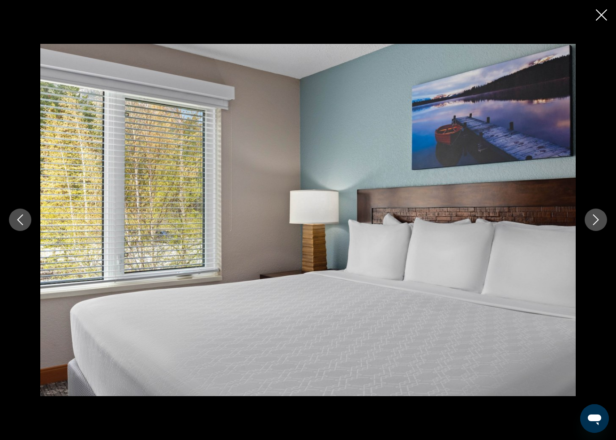
click at [590, 220] on button "Next image" at bounding box center [596, 220] width 22 height 22
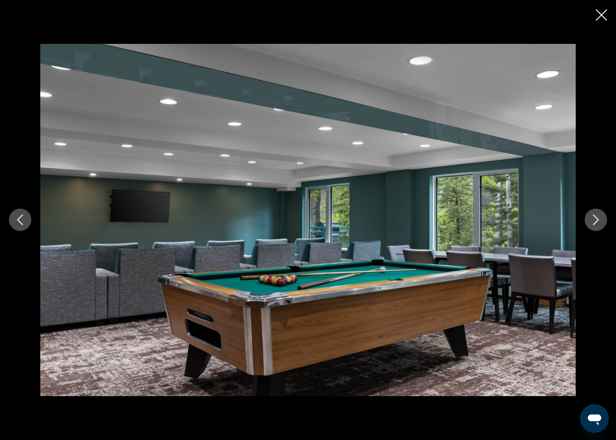
click at [587, 220] on button "Next image" at bounding box center [596, 220] width 22 height 22
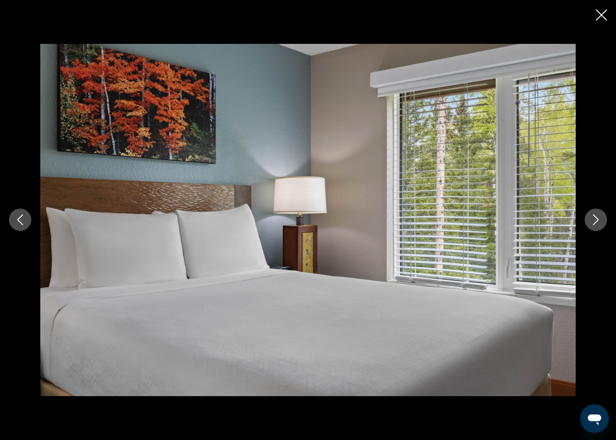
click at [598, 214] on button "Next image" at bounding box center [596, 220] width 22 height 22
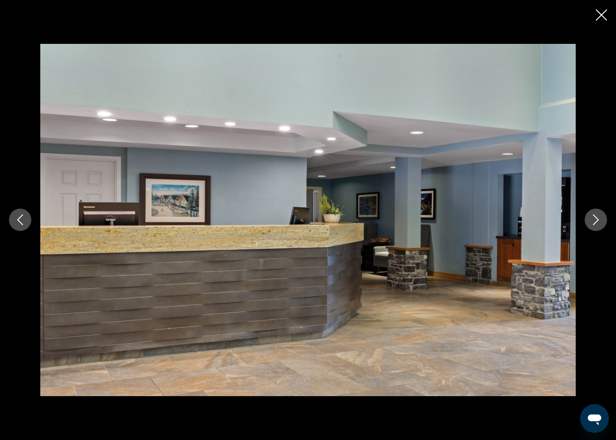
click at [595, 215] on button "Next image" at bounding box center [596, 220] width 22 height 22
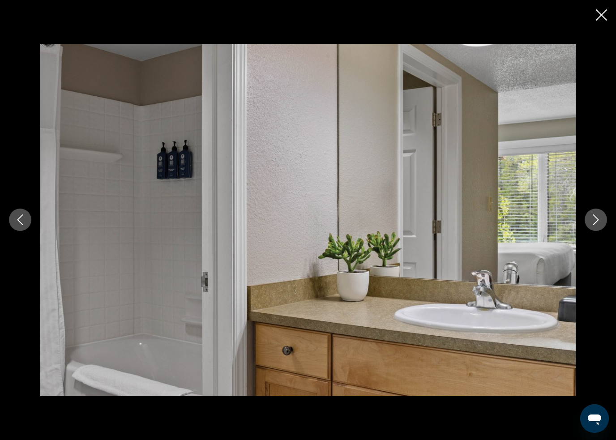
click at [594, 218] on icon "Next image" at bounding box center [596, 220] width 11 height 11
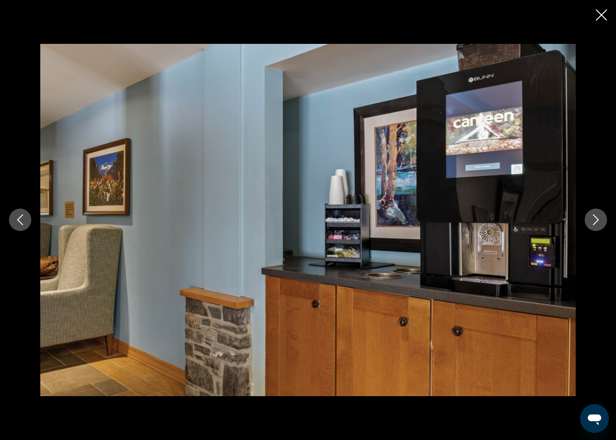
click at [589, 223] on button "Next image" at bounding box center [596, 220] width 22 height 22
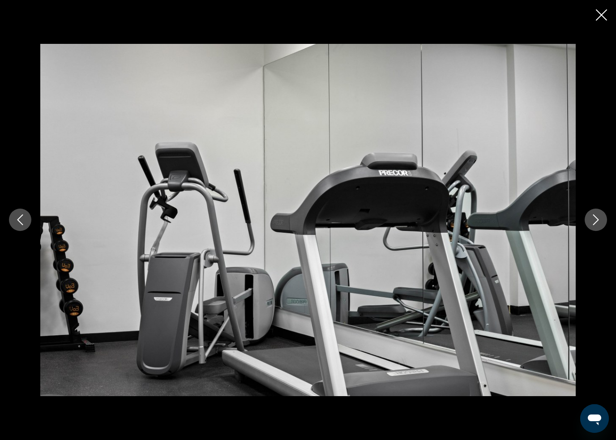
click at [597, 217] on icon "Next image" at bounding box center [596, 220] width 11 height 11
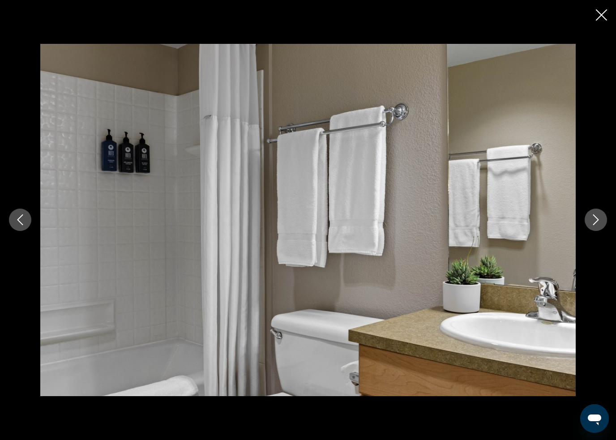
click at [592, 220] on icon "Next image" at bounding box center [596, 220] width 11 height 11
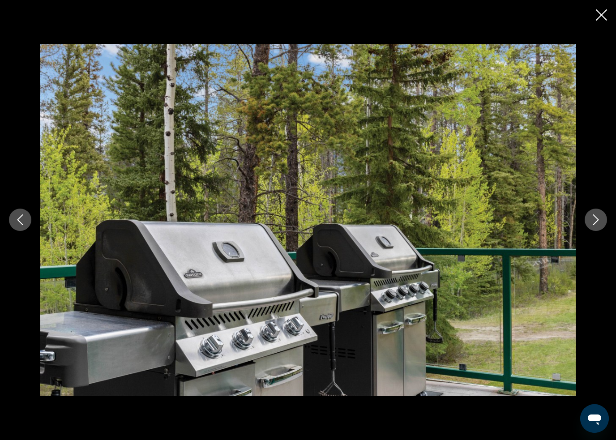
click at [593, 219] on icon "Next image" at bounding box center [596, 220] width 11 height 11
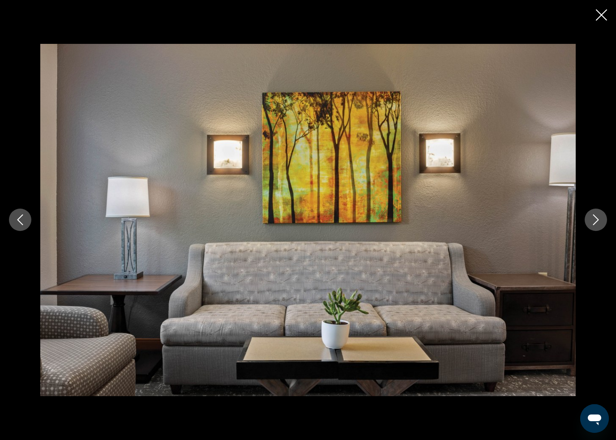
click at [600, 215] on button "Next image" at bounding box center [596, 220] width 22 height 22
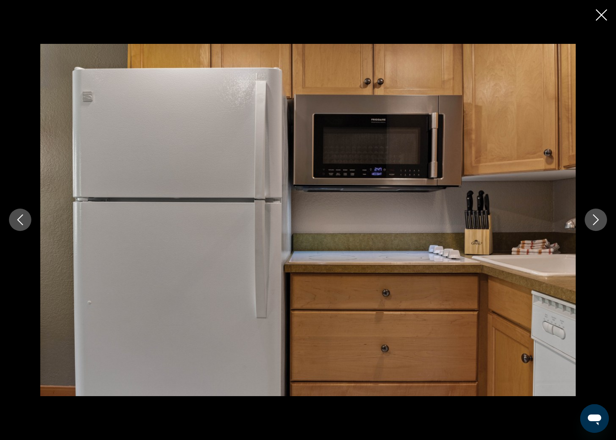
click at [592, 219] on icon "Next image" at bounding box center [596, 220] width 11 height 11
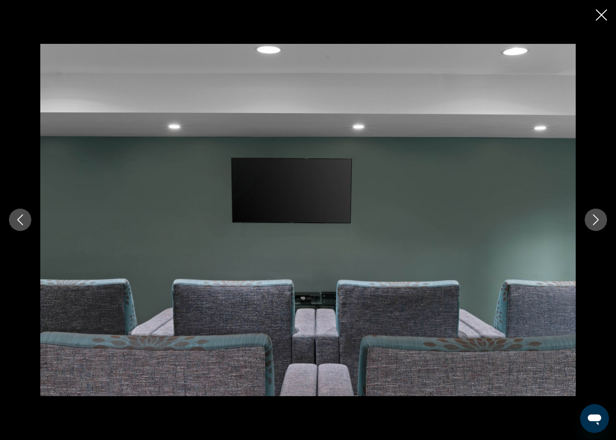
click at [595, 217] on icon "Next image" at bounding box center [596, 220] width 11 height 11
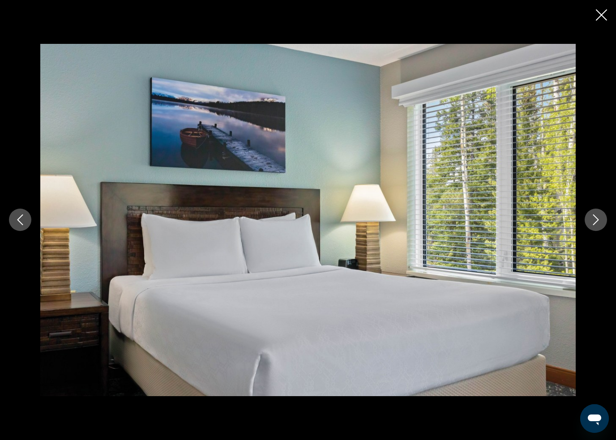
click at [594, 216] on icon "Next image" at bounding box center [596, 220] width 11 height 11
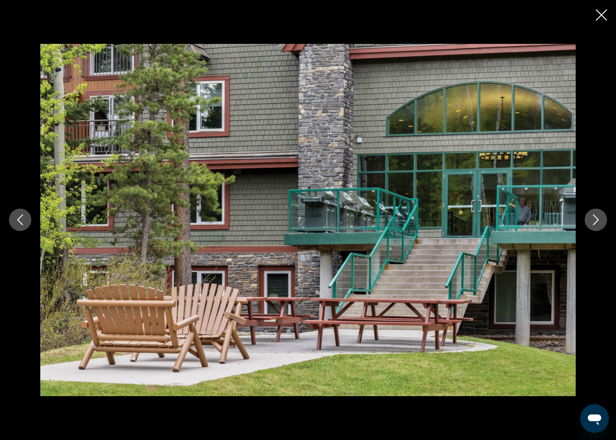
click at [589, 220] on button "Next image" at bounding box center [596, 220] width 22 height 22
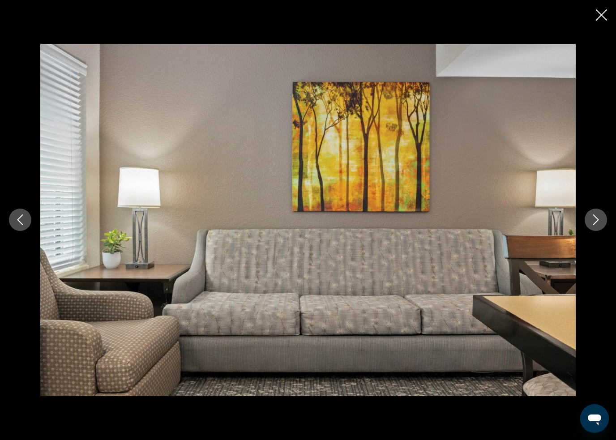
click at [593, 219] on icon "Next image" at bounding box center [596, 220] width 11 height 11
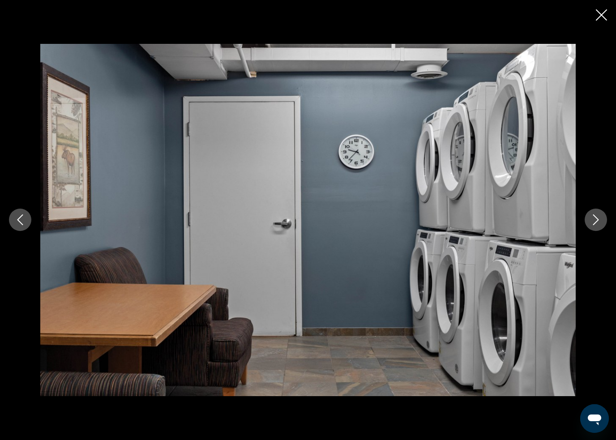
click at [597, 214] on button "Next image" at bounding box center [596, 220] width 22 height 22
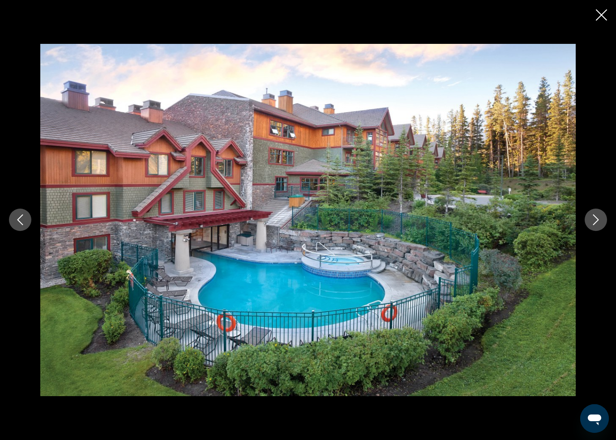
click at [589, 219] on button "Next image" at bounding box center [596, 220] width 22 height 22
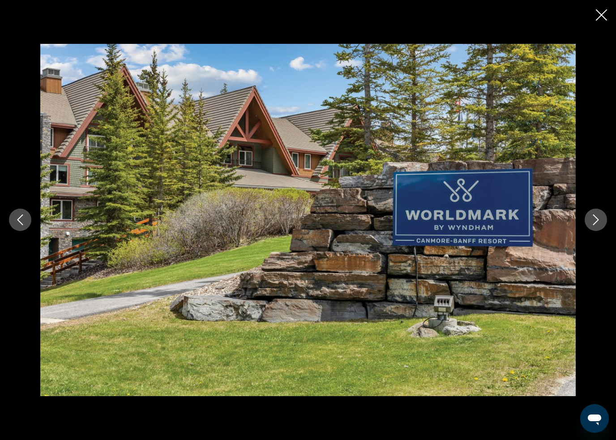
click at [594, 12] on div "prev next" at bounding box center [308, 220] width 616 height 440
click at [597, 12] on icon "Close slideshow" at bounding box center [601, 14] width 11 height 11
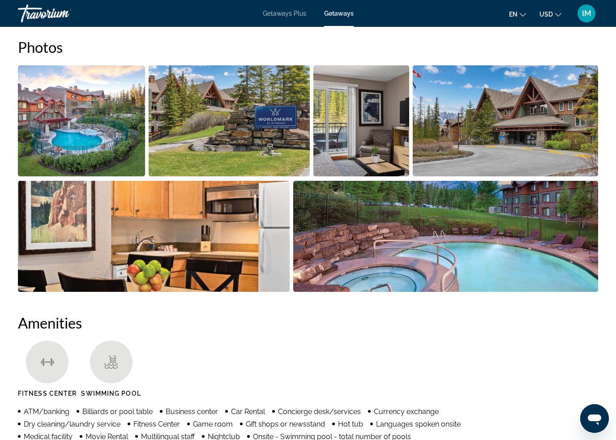
scroll to position [585, 0]
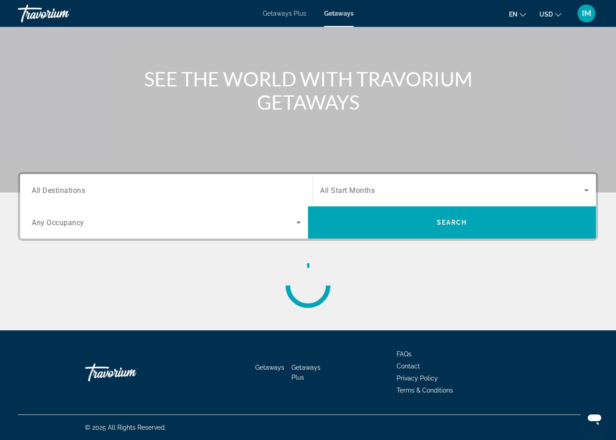
scroll to position [76, 0]
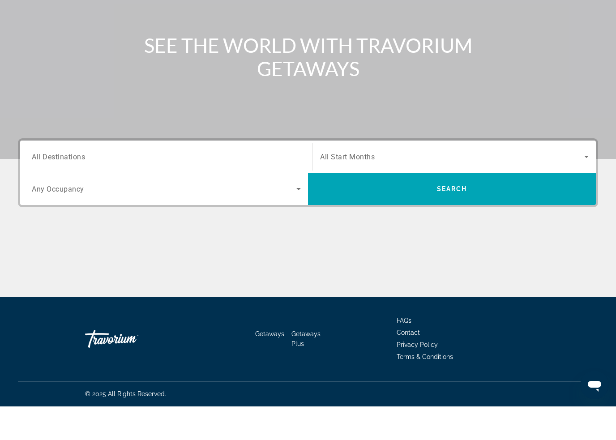
click at [43, 186] on span "All Destinations" at bounding box center [58, 190] width 53 height 9
click at [43, 185] on input "Destination All Destinations" at bounding box center [166, 190] width 269 height 11
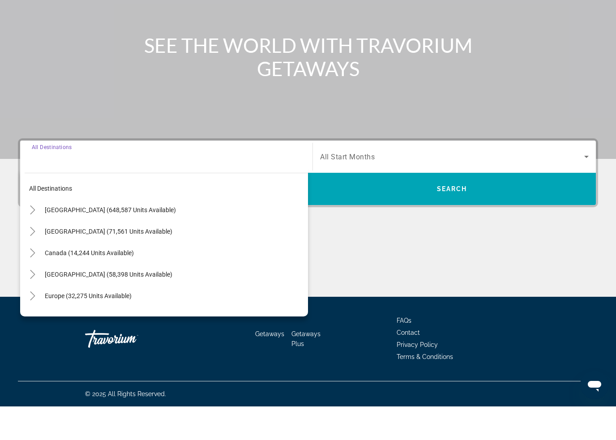
scroll to position [0, 0]
click at [32, 239] on icon "Toggle United States (648,587 units available)" at bounding box center [32, 243] width 9 height 9
click at [37, 304] on icon "Toggle California (85,928 units available)" at bounding box center [41, 308] width 9 height 9
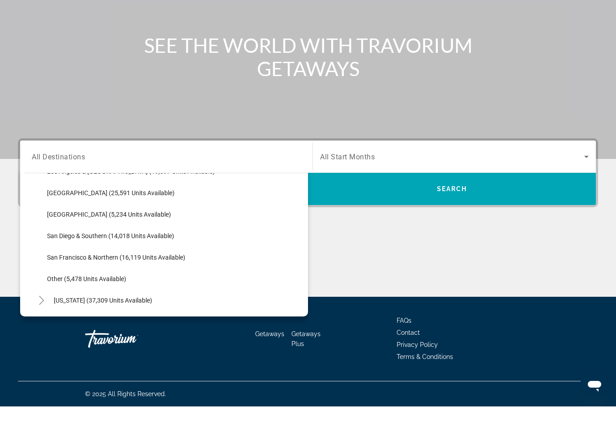
scroll to position [127, 0]
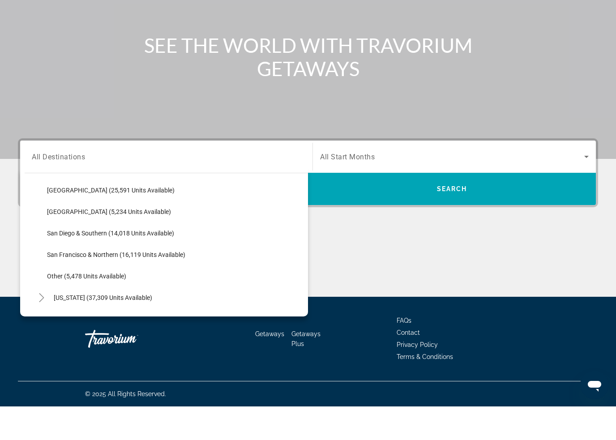
click at [67, 278] on span "Search widget" at bounding box center [176, 288] width 266 height 21
type input "**********"
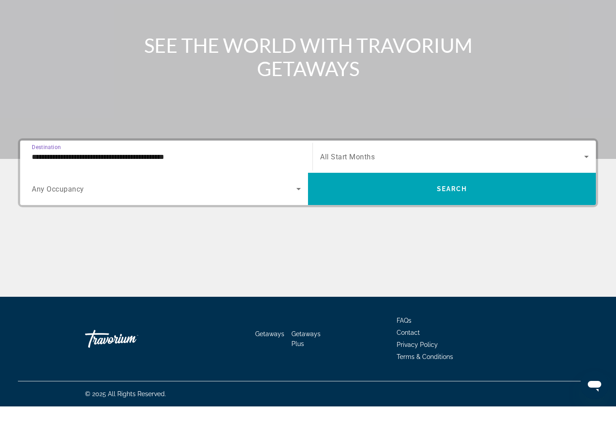
click at [528, 212] on span "Search widget" at bounding box center [452, 222] width 288 height 21
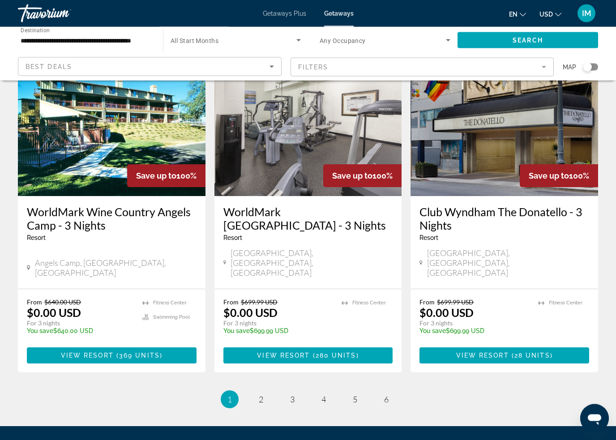
scroll to position [1102, 0]
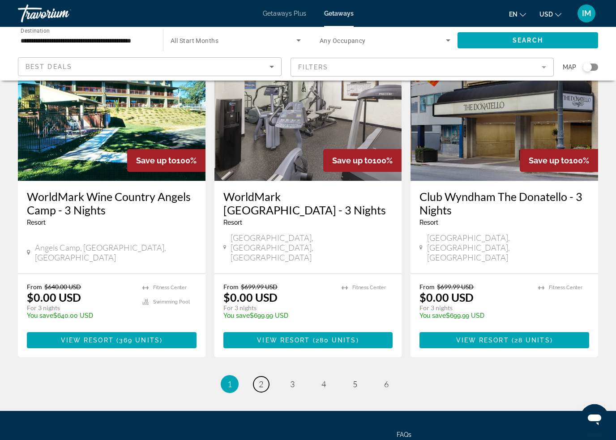
click at [262, 379] on span "2" at bounding box center [261, 384] width 4 height 10
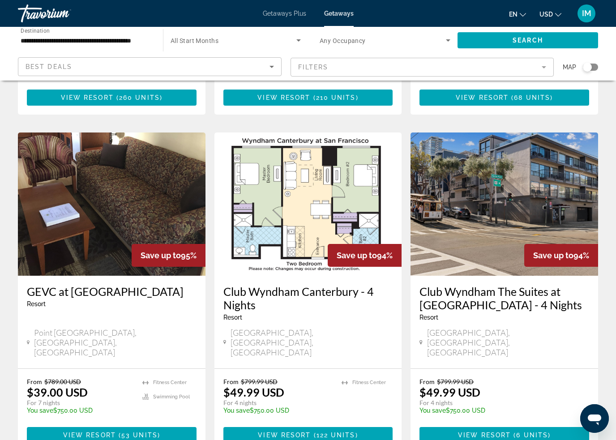
scroll to position [1010, 0]
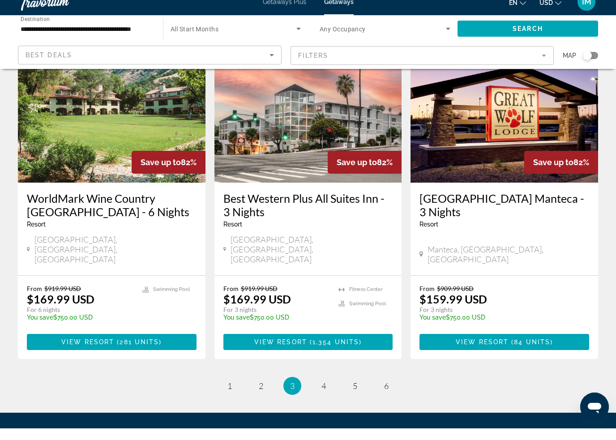
scroll to position [1117, 0]
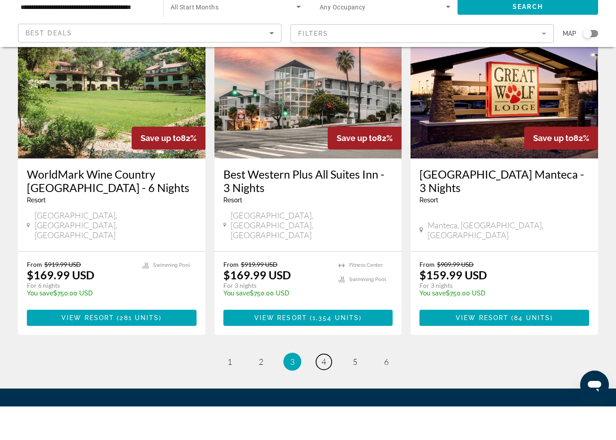
click at [322, 391] on span "4" at bounding box center [324, 396] width 4 height 10
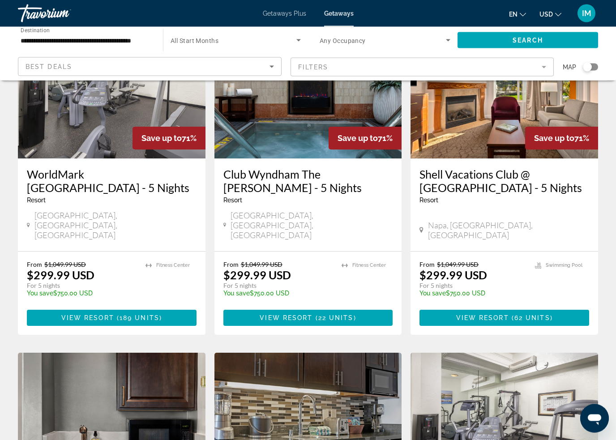
scroll to position [772, 0]
